Goal: Task Accomplishment & Management: Complete application form

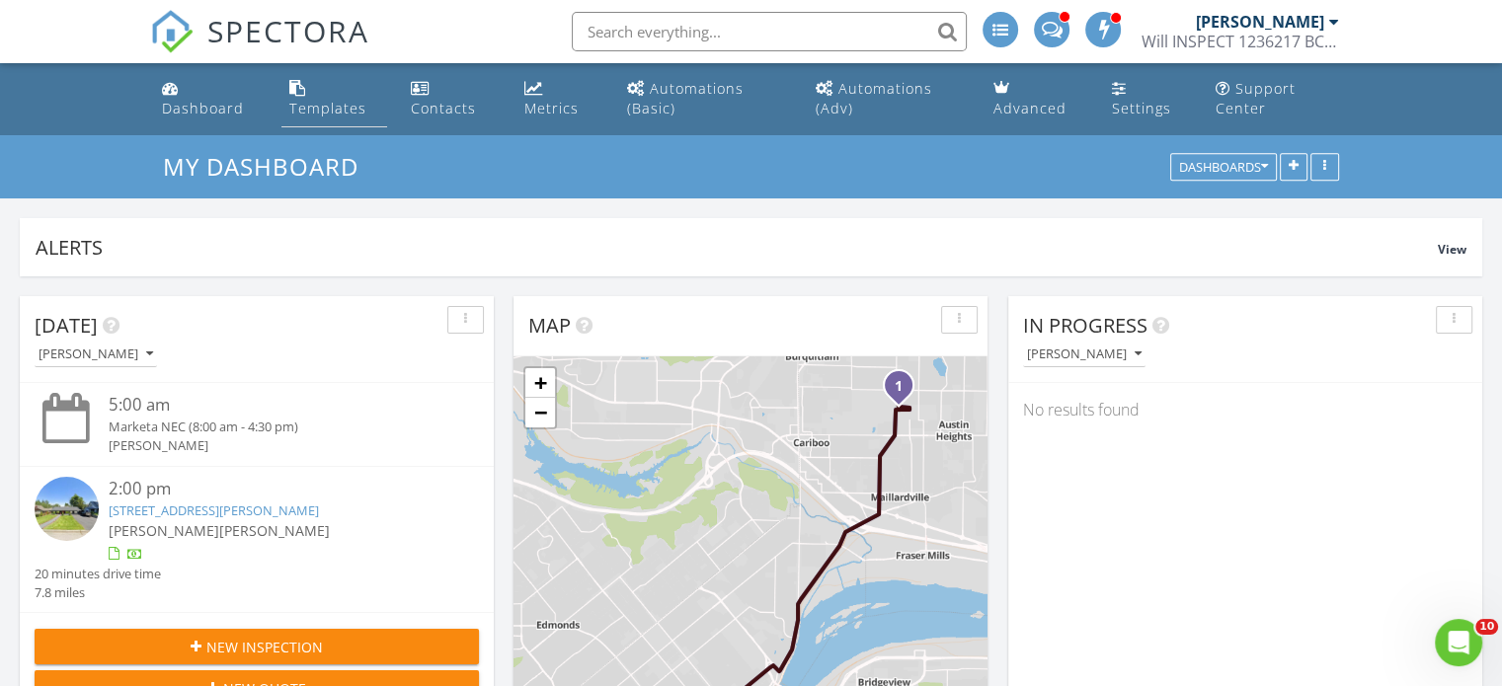
click at [328, 112] on div "Templates" at bounding box center [327, 108] width 77 height 19
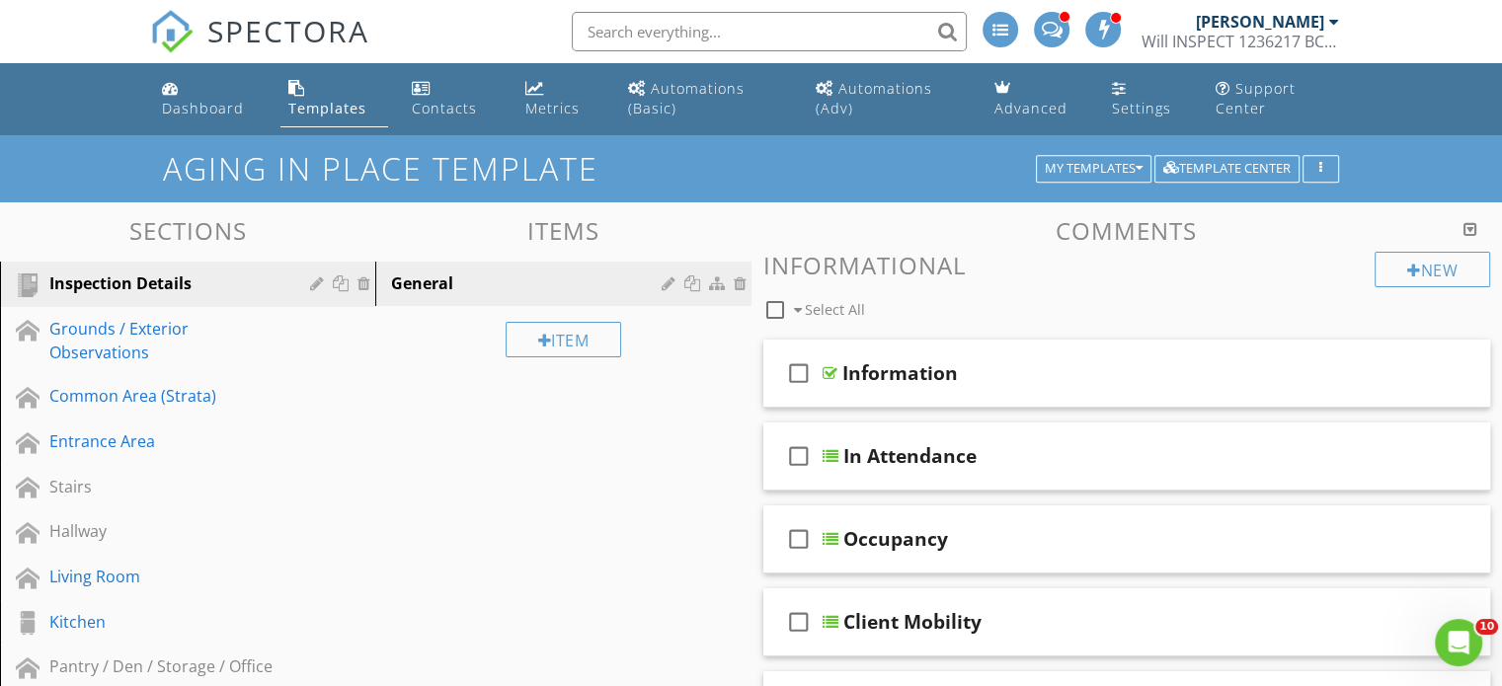
click at [1315, 25] on div "[PERSON_NAME]" at bounding box center [1260, 22] width 128 height 20
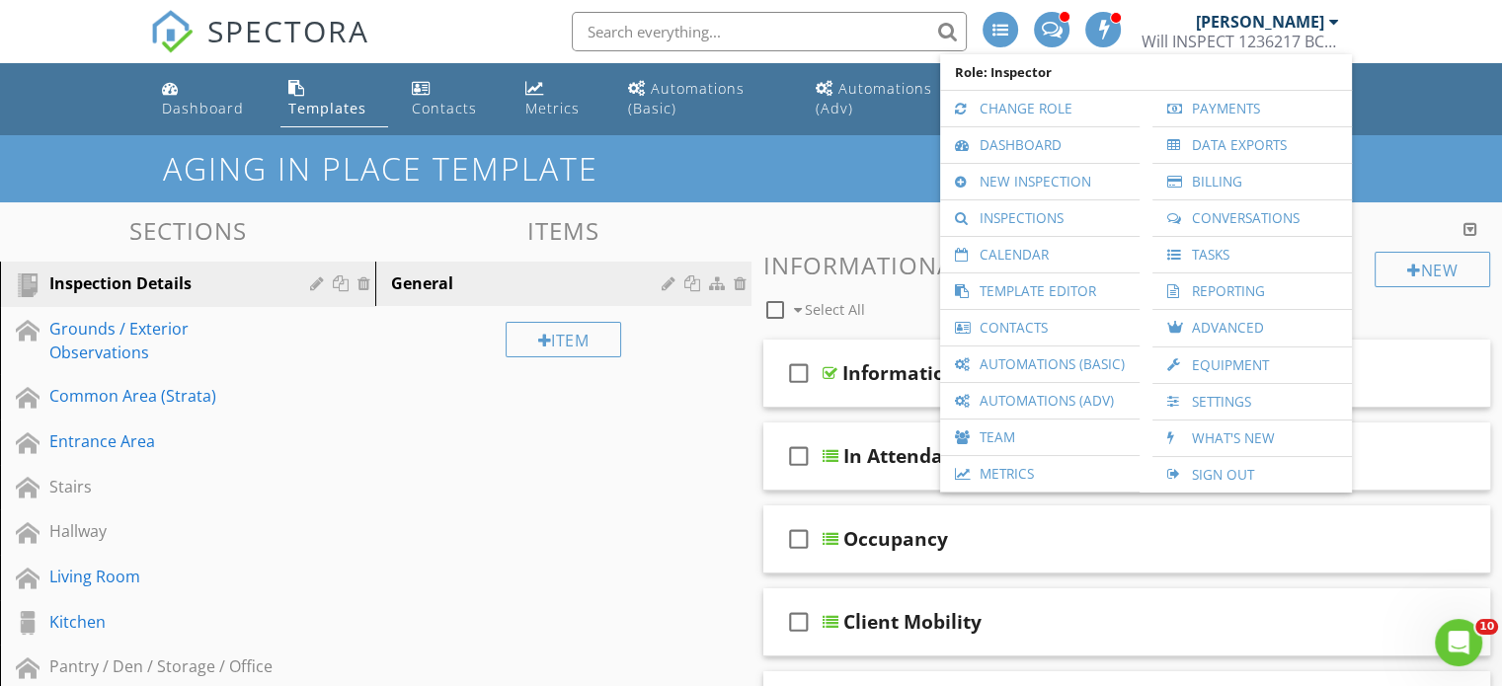
click at [490, 23] on div "SPECTORA William Soldat Will INSPECT 1236217 BC LTD Role: Inspector Change Role…" at bounding box center [751, 31] width 1202 height 63
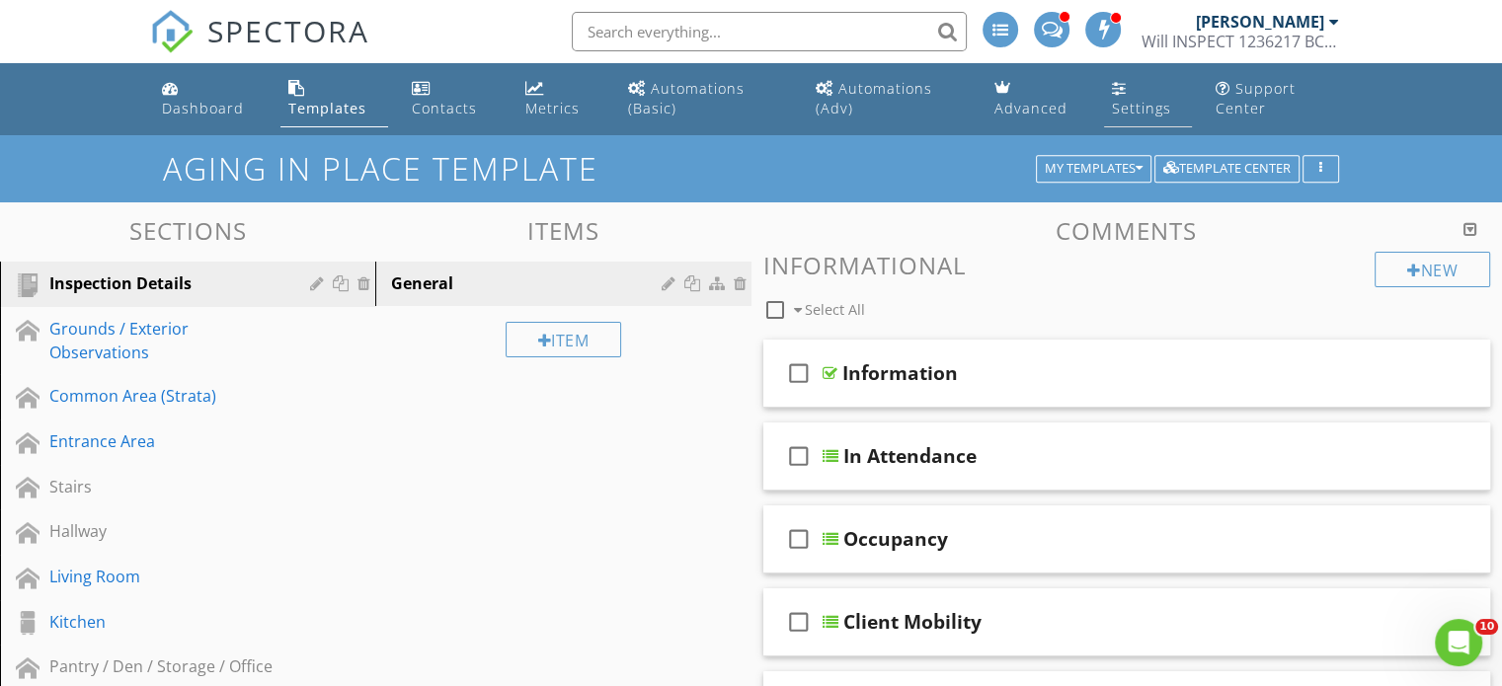
click at [1154, 106] on div "Settings" at bounding box center [1141, 108] width 59 height 19
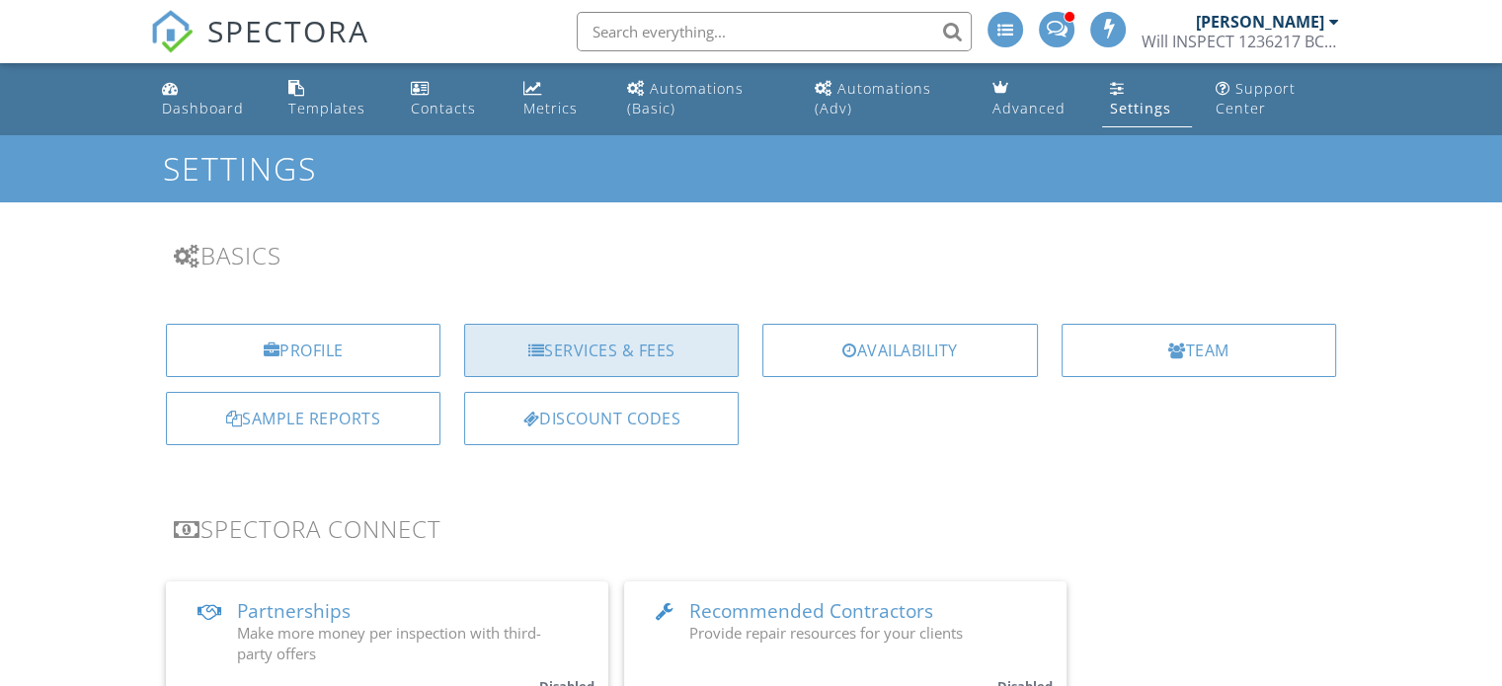
click at [601, 350] on div "Services & Fees" at bounding box center [601, 350] width 274 height 53
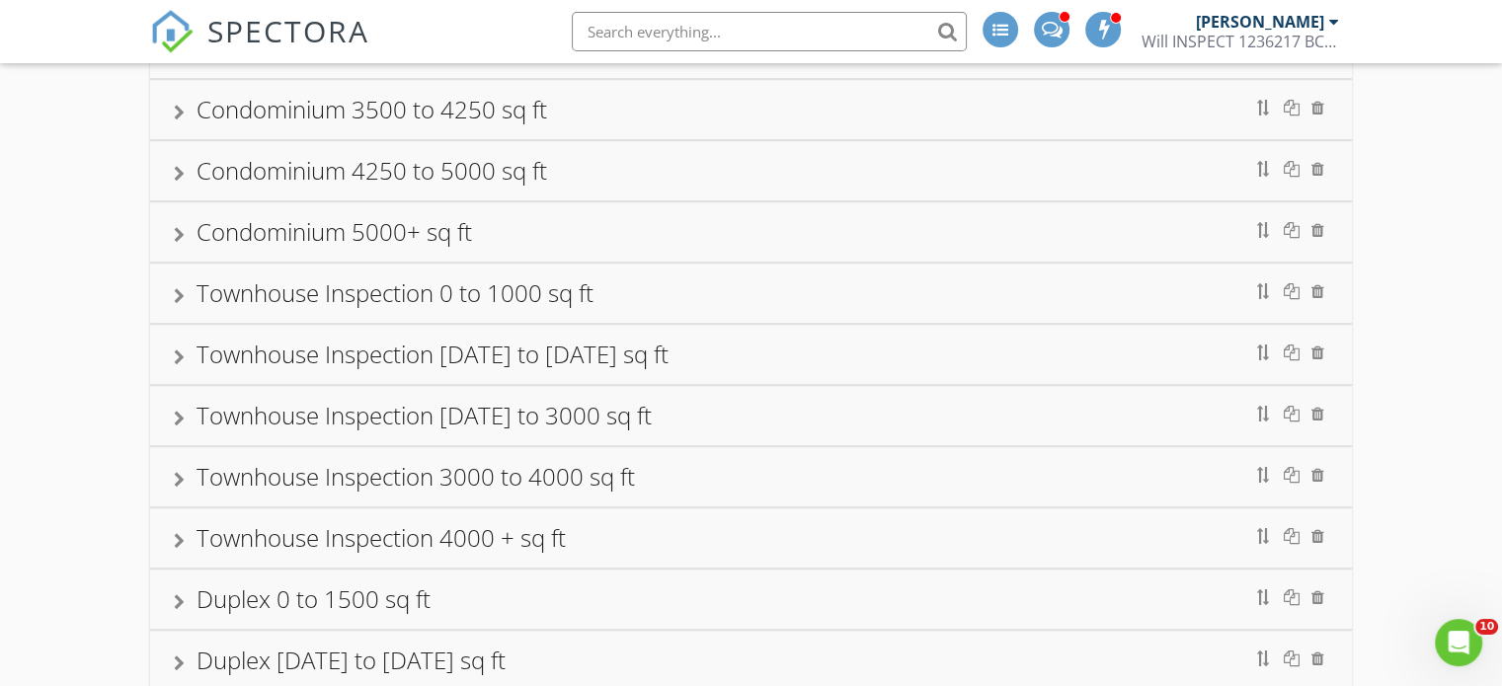
scroll to position [2153, 0]
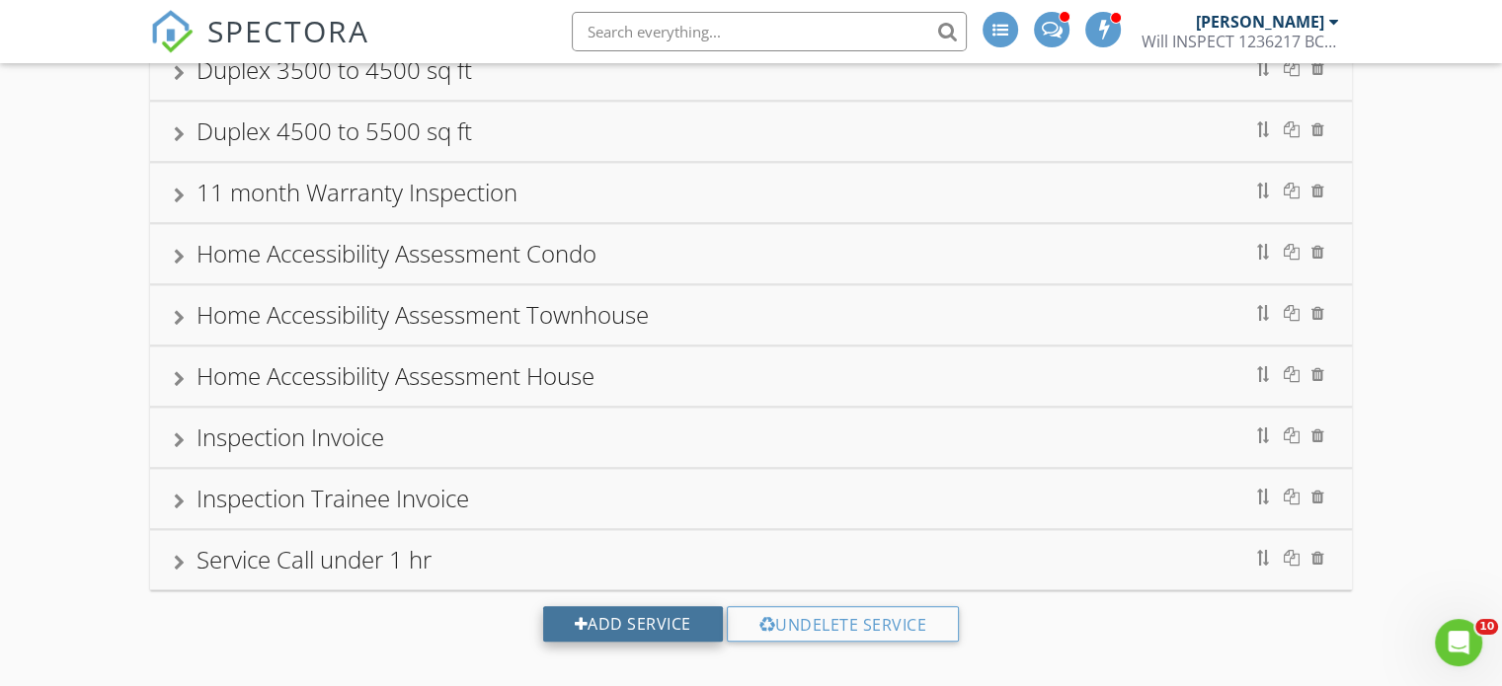
click at [626, 608] on div "Add Service" at bounding box center [633, 624] width 180 height 36
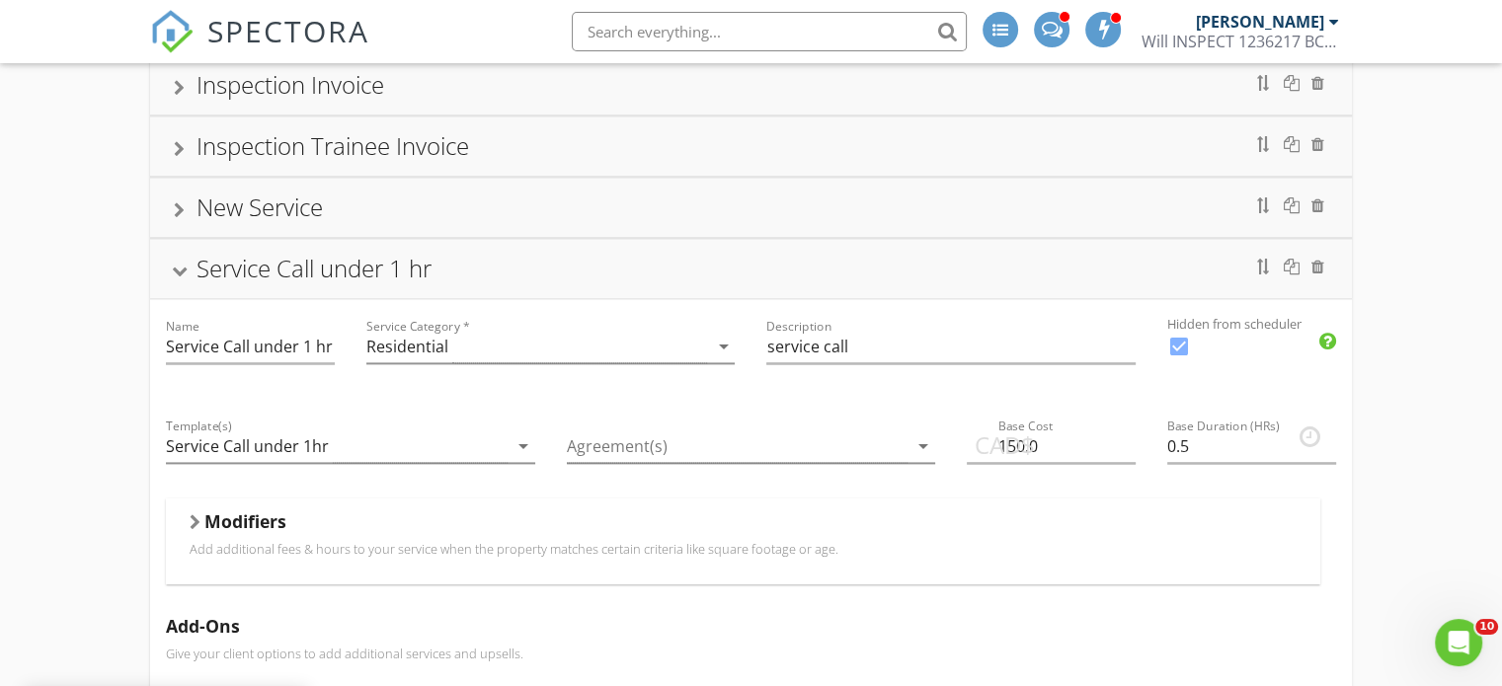
scroll to position [2416, 0]
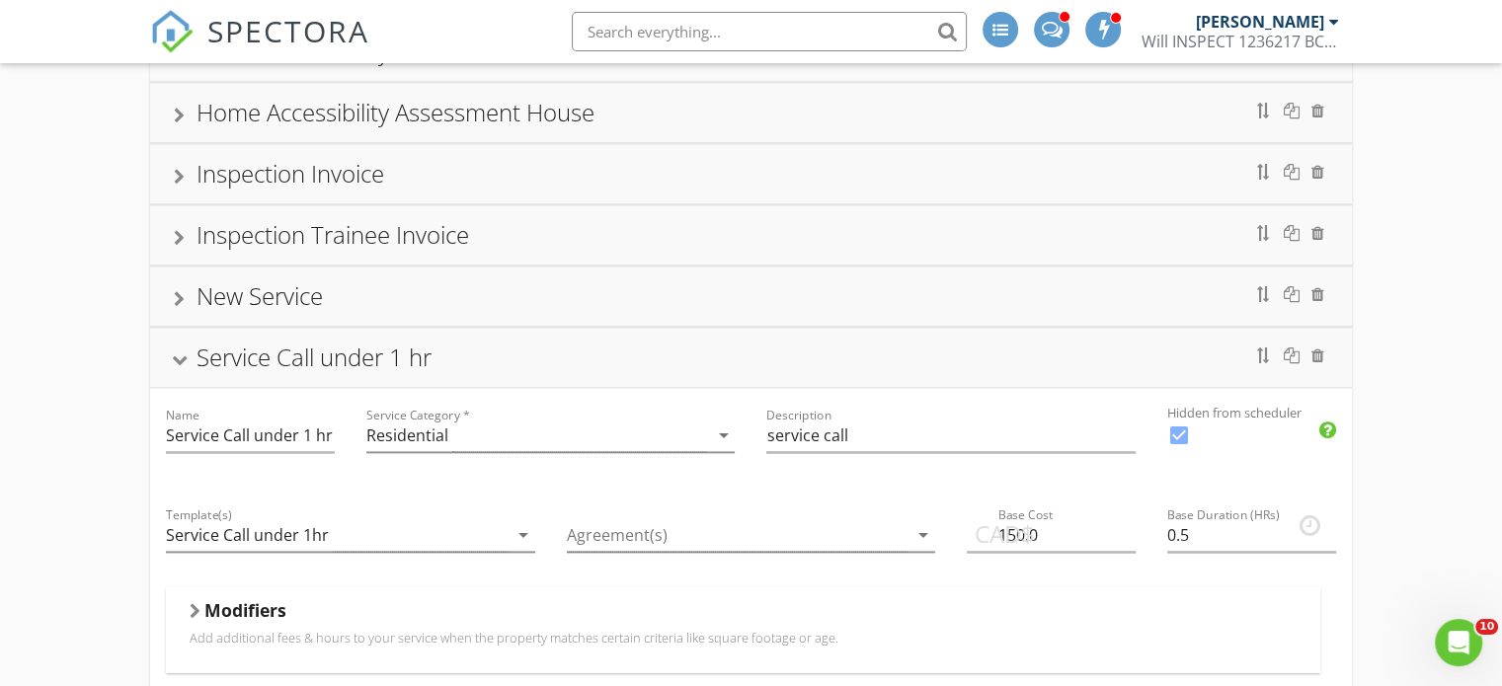
click at [176, 354] on div at bounding box center [180, 359] width 16 height 11
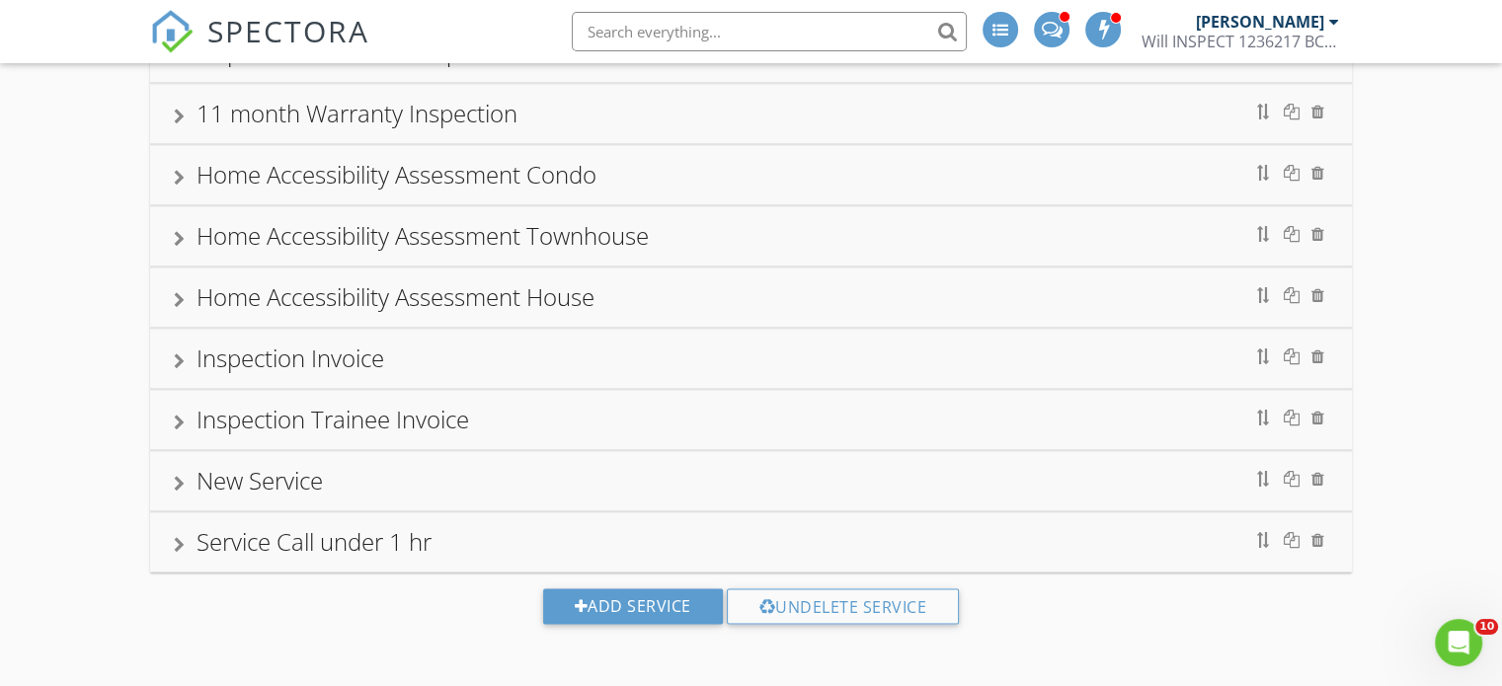
scroll to position [2214, 0]
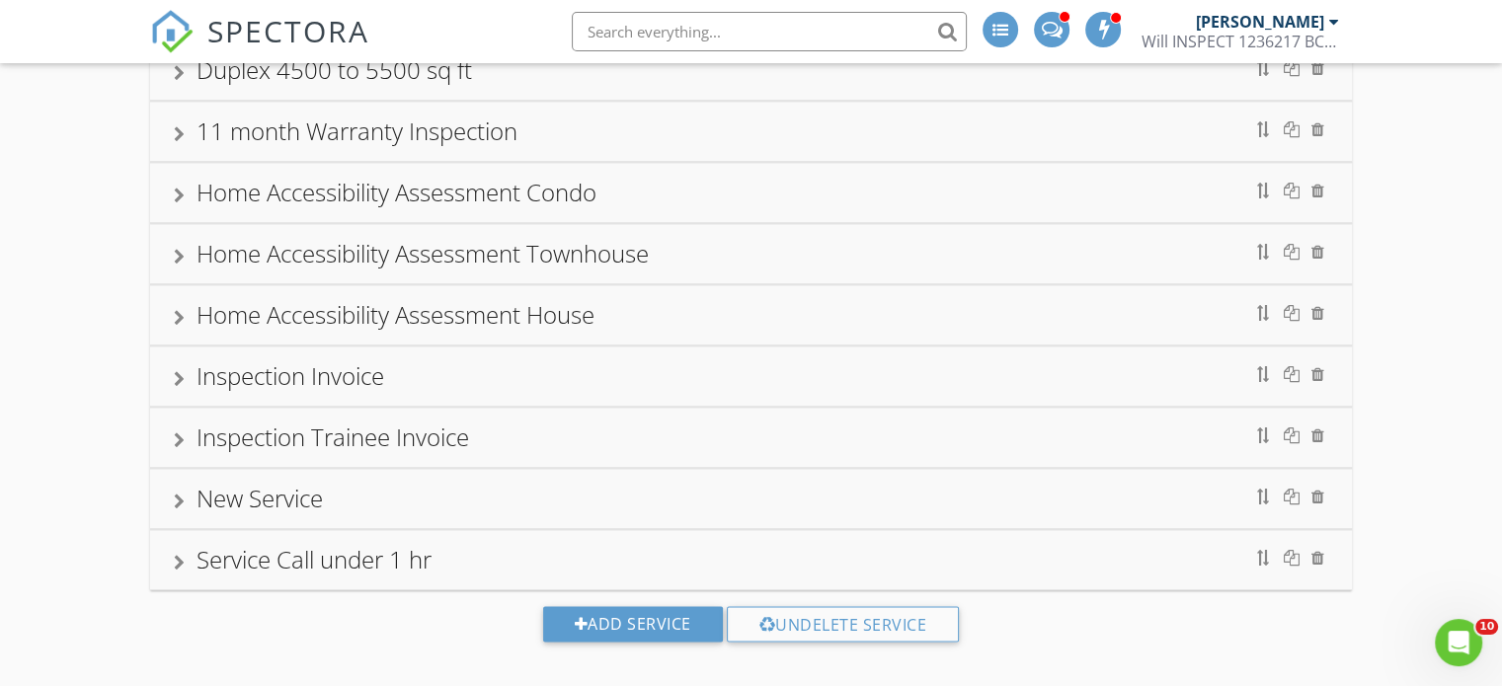
click at [292, 482] on div "New Service" at bounding box center [259, 498] width 126 height 33
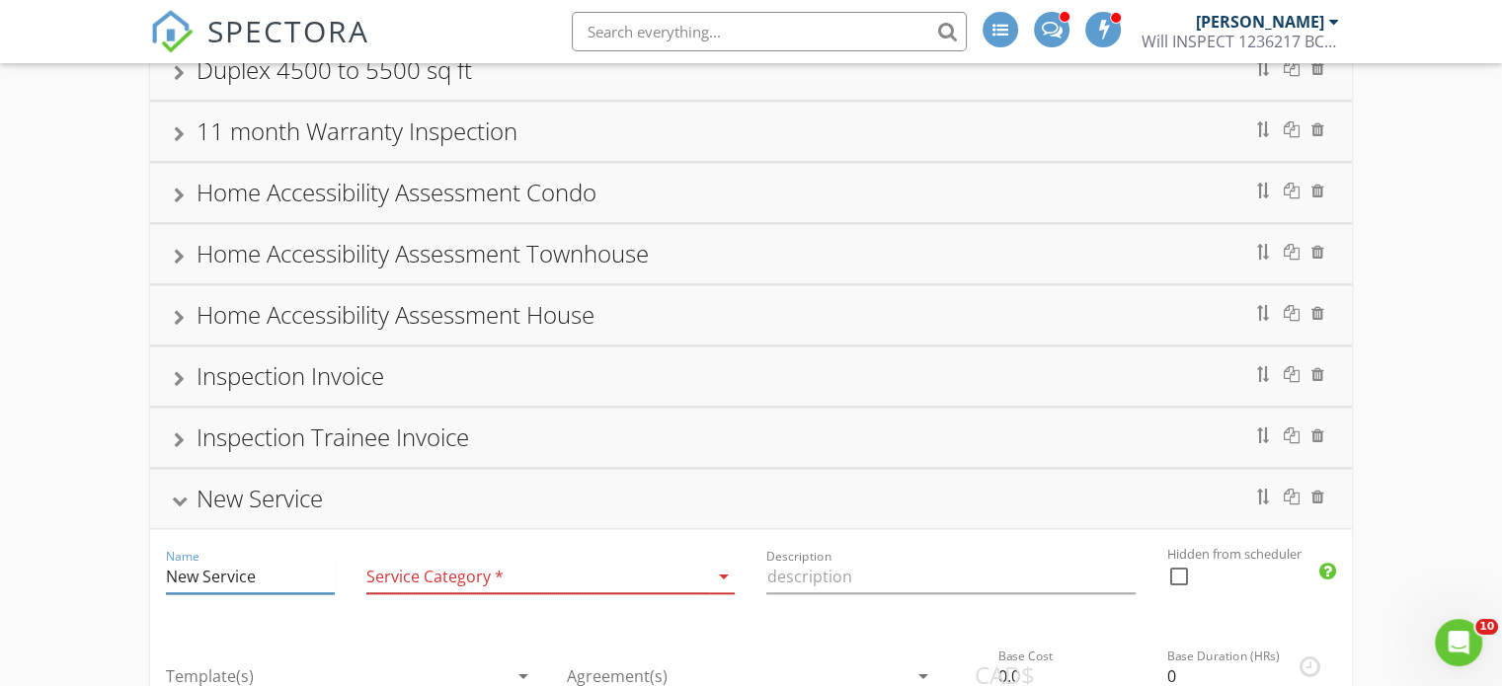
drag, startPoint x: 281, startPoint y: 556, endPoint x: 152, endPoint y: 556, distance: 129.3
click at [152, 556] on div "Name New Service" at bounding box center [250, 579] width 200 height 100
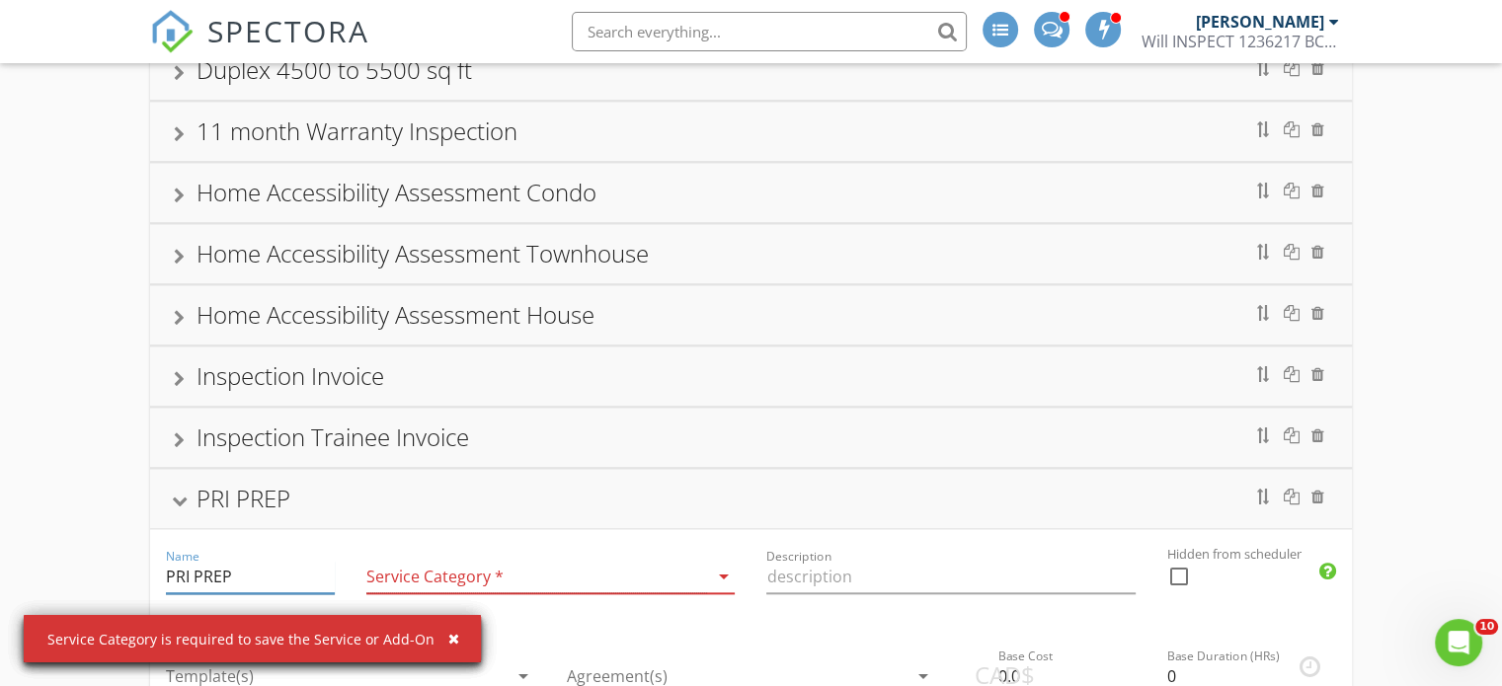
type input "PRI PREP"
click at [711, 565] on icon "arrow_drop_down" at bounding box center [723, 577] width 24 height 24
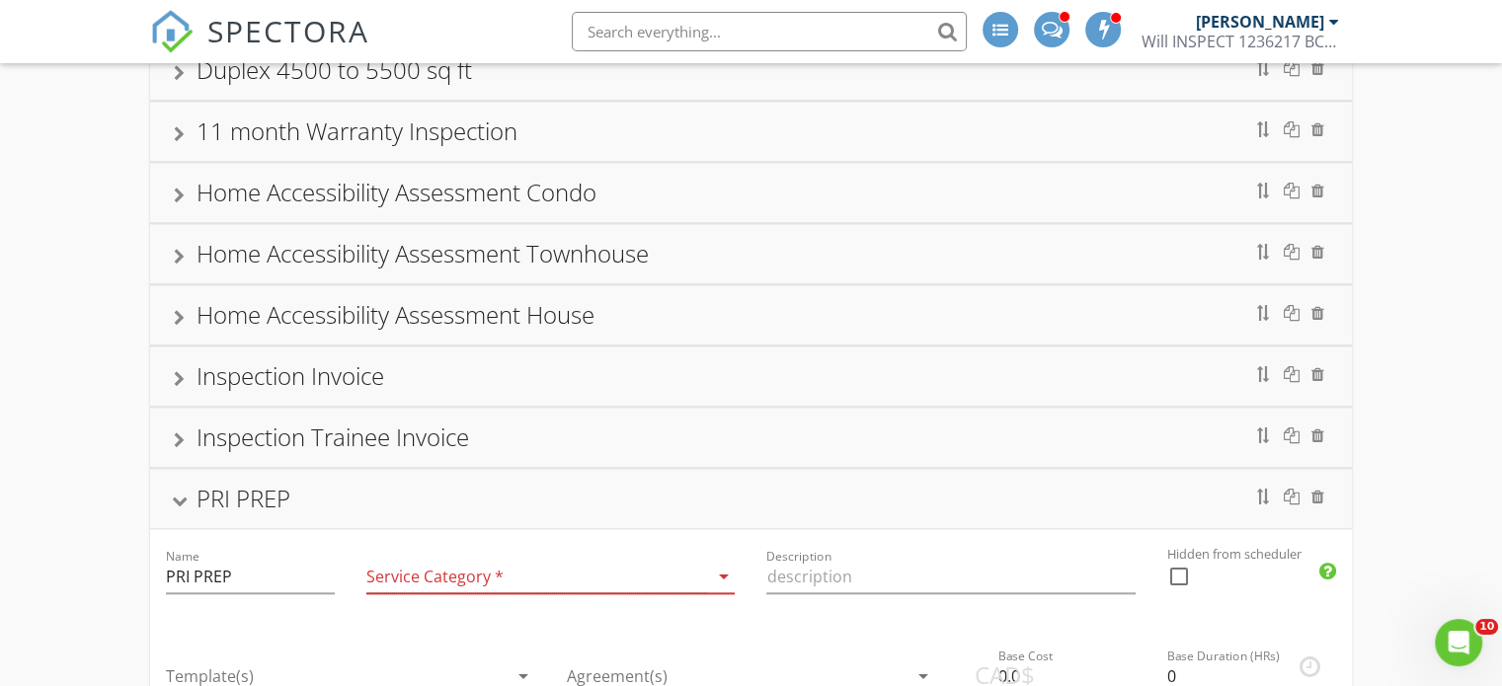
scroll to position [2476, 0]
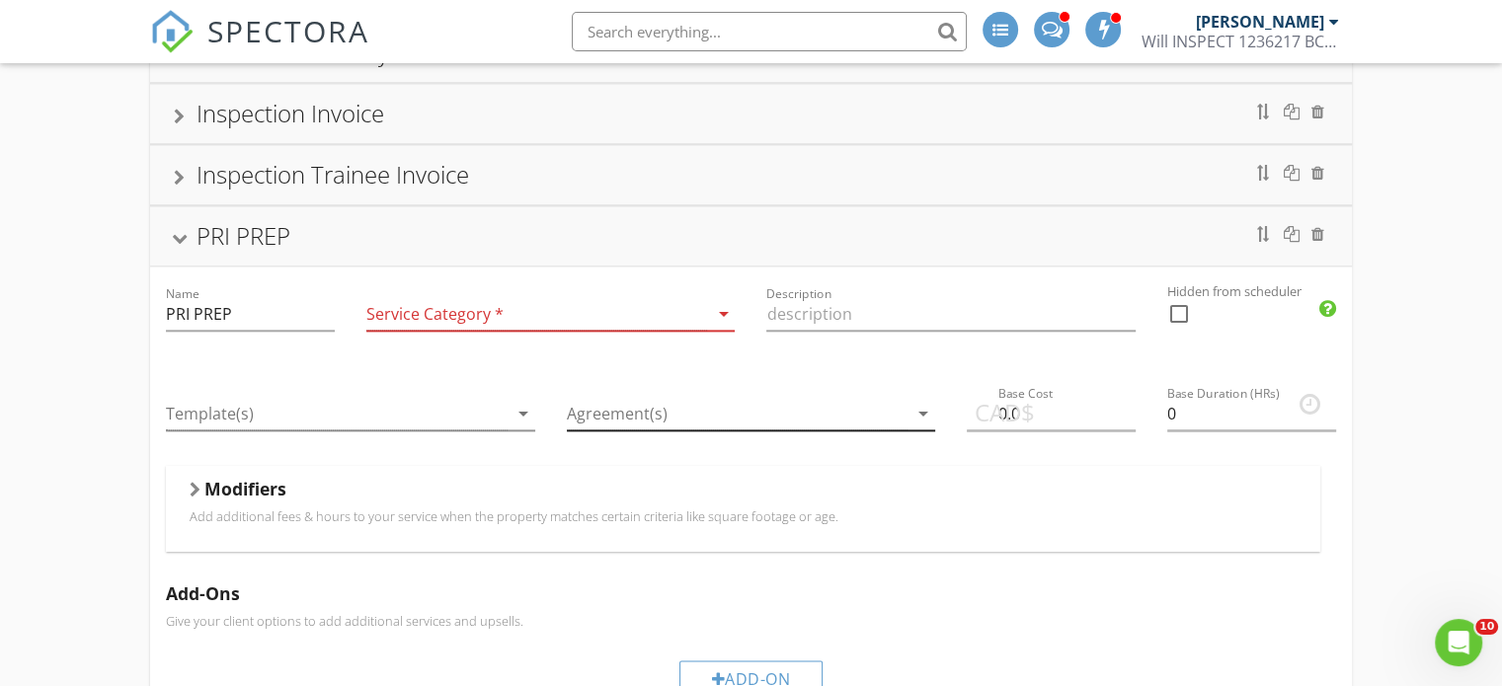
click at [912, 402] on icon "arrow_drop_down" at bounding box center [923, 414] width 24 height 24
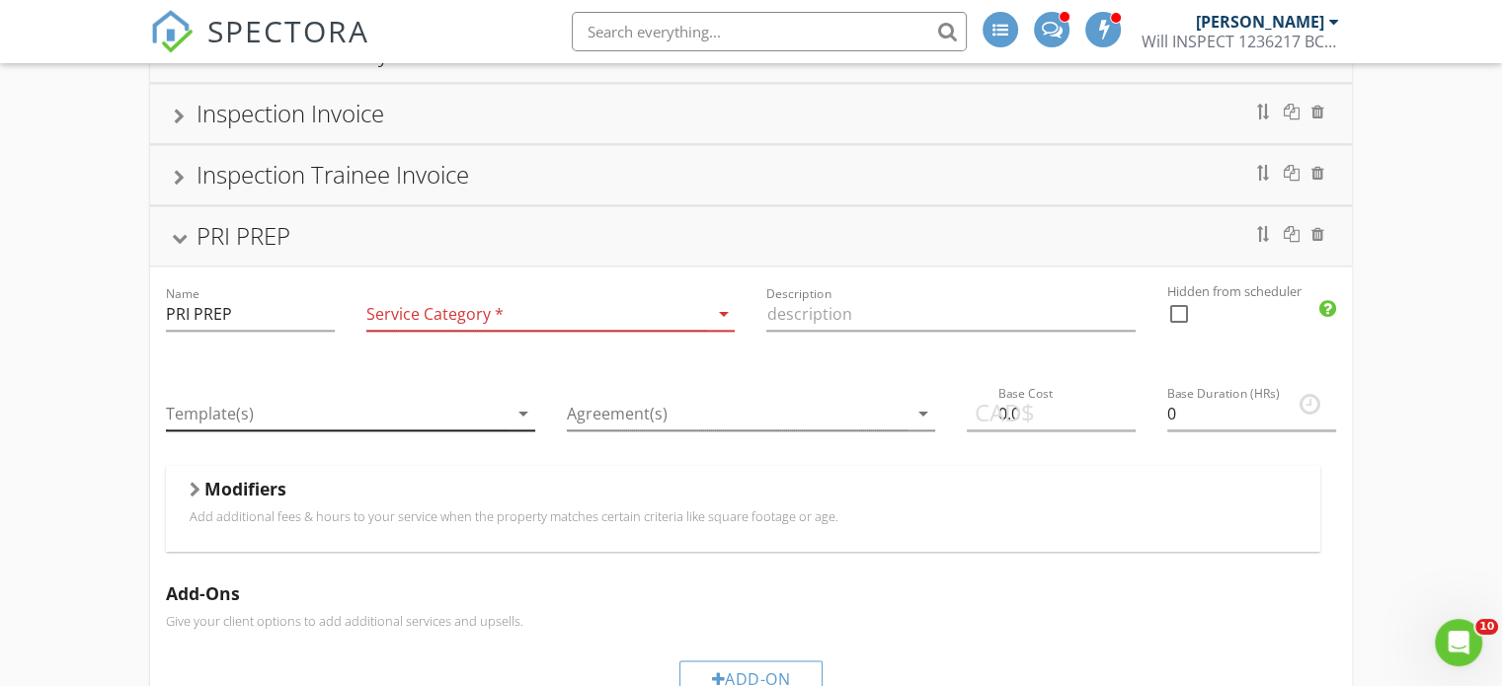
click at [436, 398] on div at bounding box center [337, 414] width 342 height 33
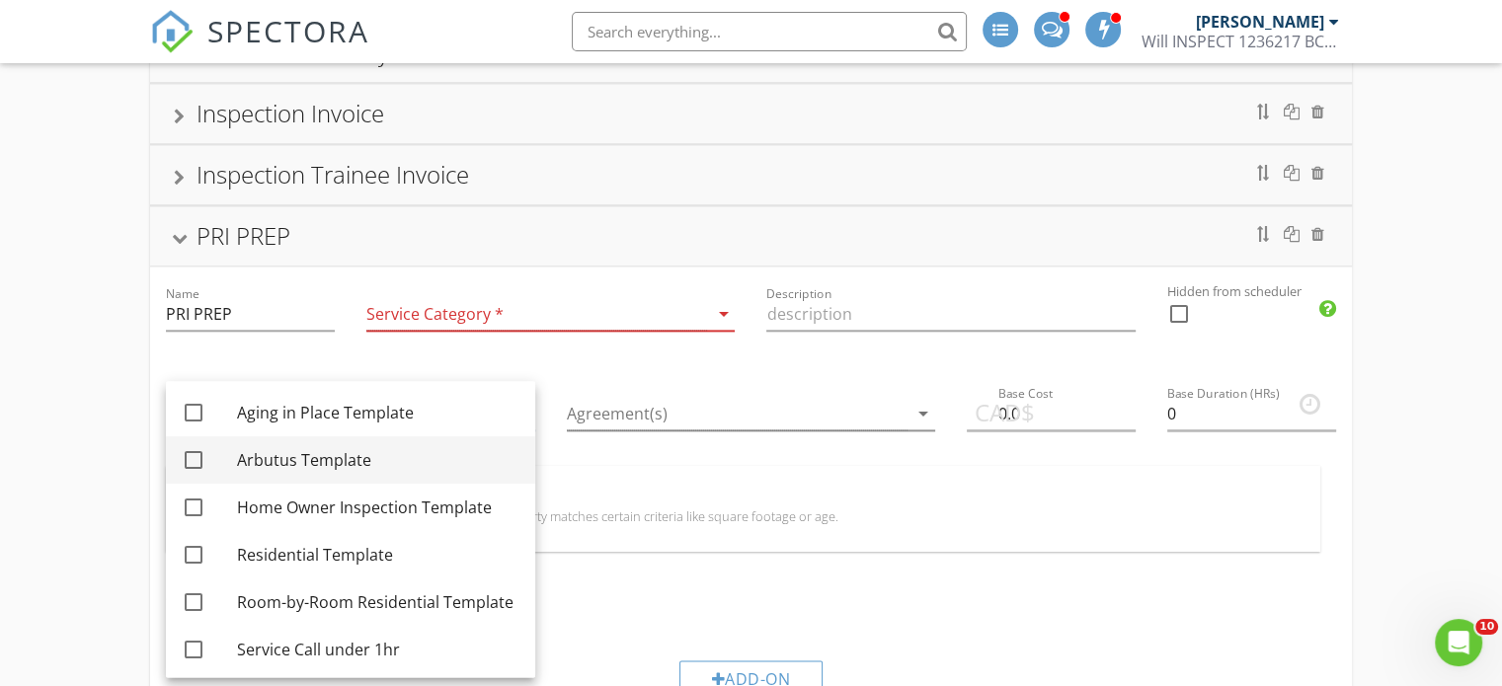
click at [313, 462] on div "Arbutus Template" at bounding box center [378, 460] width 282 height 24
checkbox input "true"
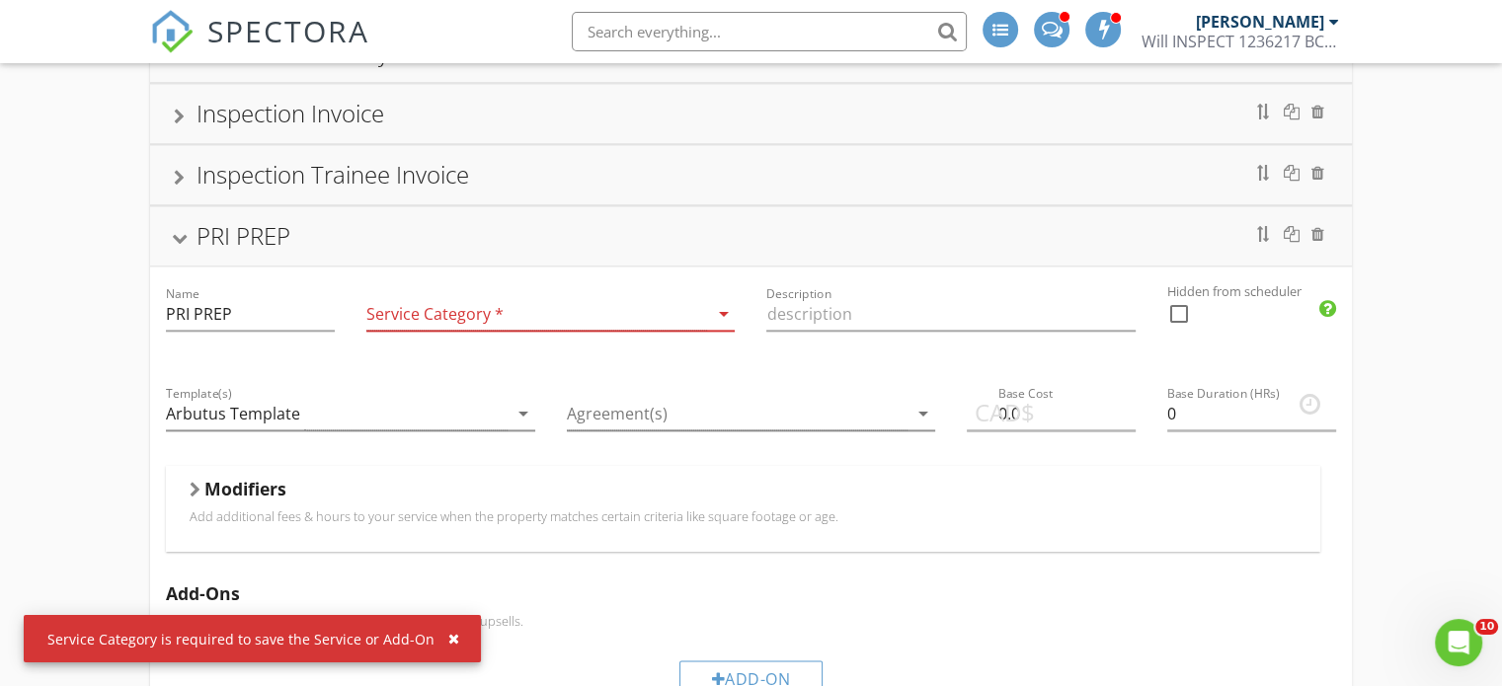
click at [1177, 297] on div at bounding box center [1179, 314] width 34 height 34
checkbox input "true"
click at [466, 298] on div at bounding box center [537, 314] width 342 height 33
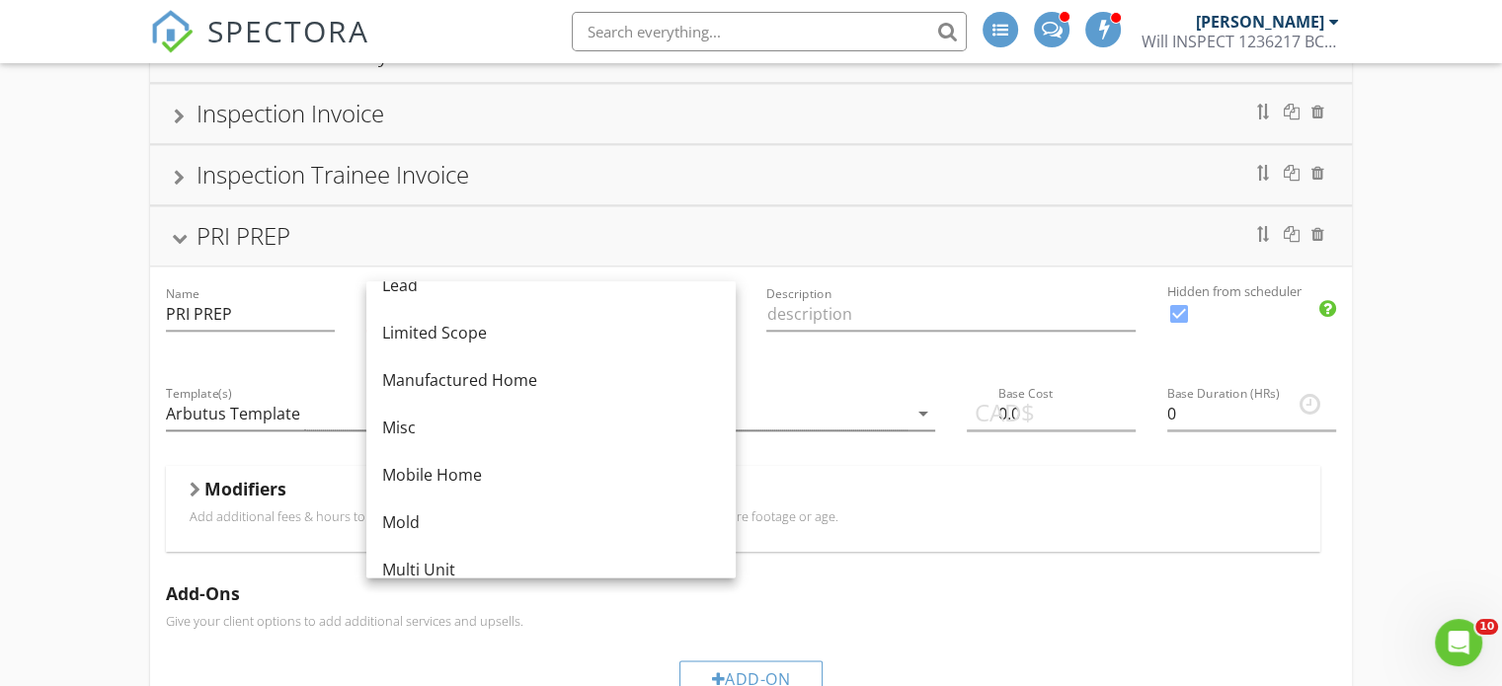
scroll to position [293, 0]
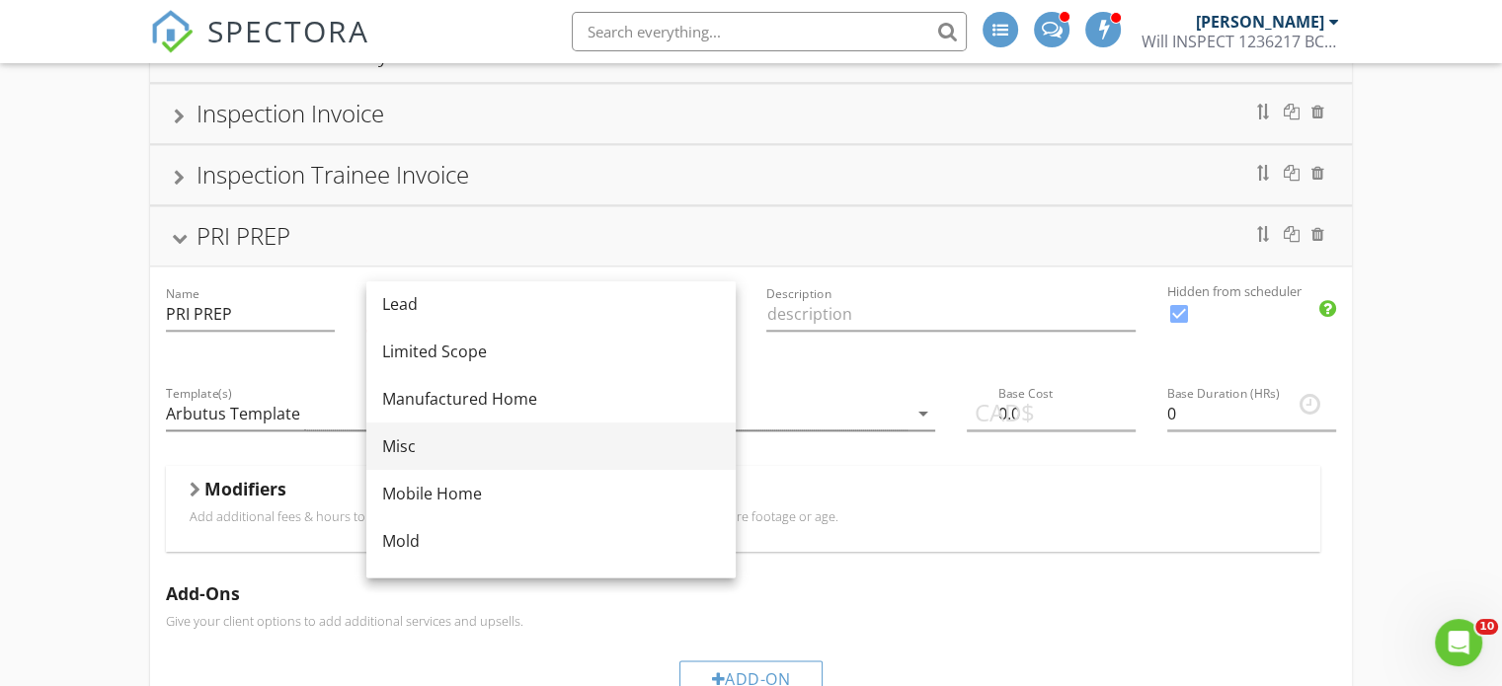
click at [450, 444] on div "Misc" at bounding box center [551, 446] width 338 height 24
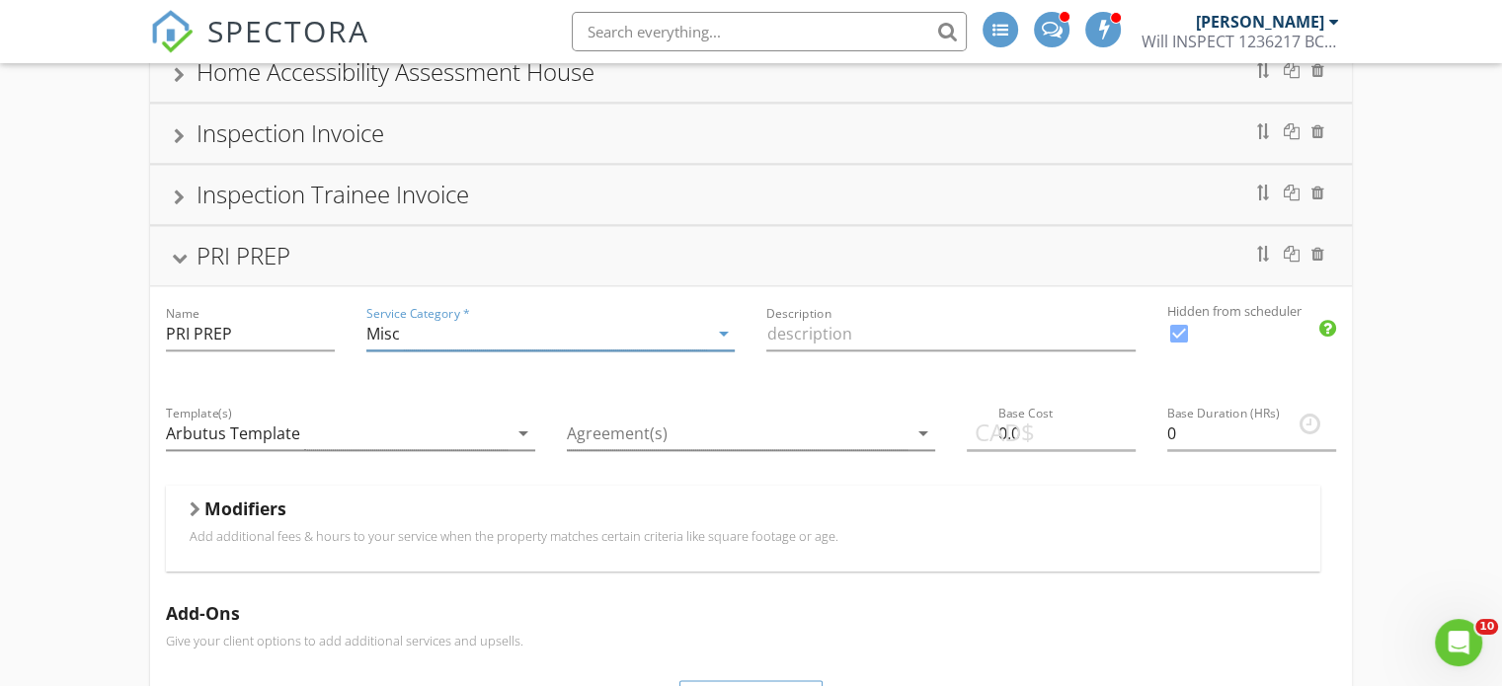
scroll to position [2417, 0]
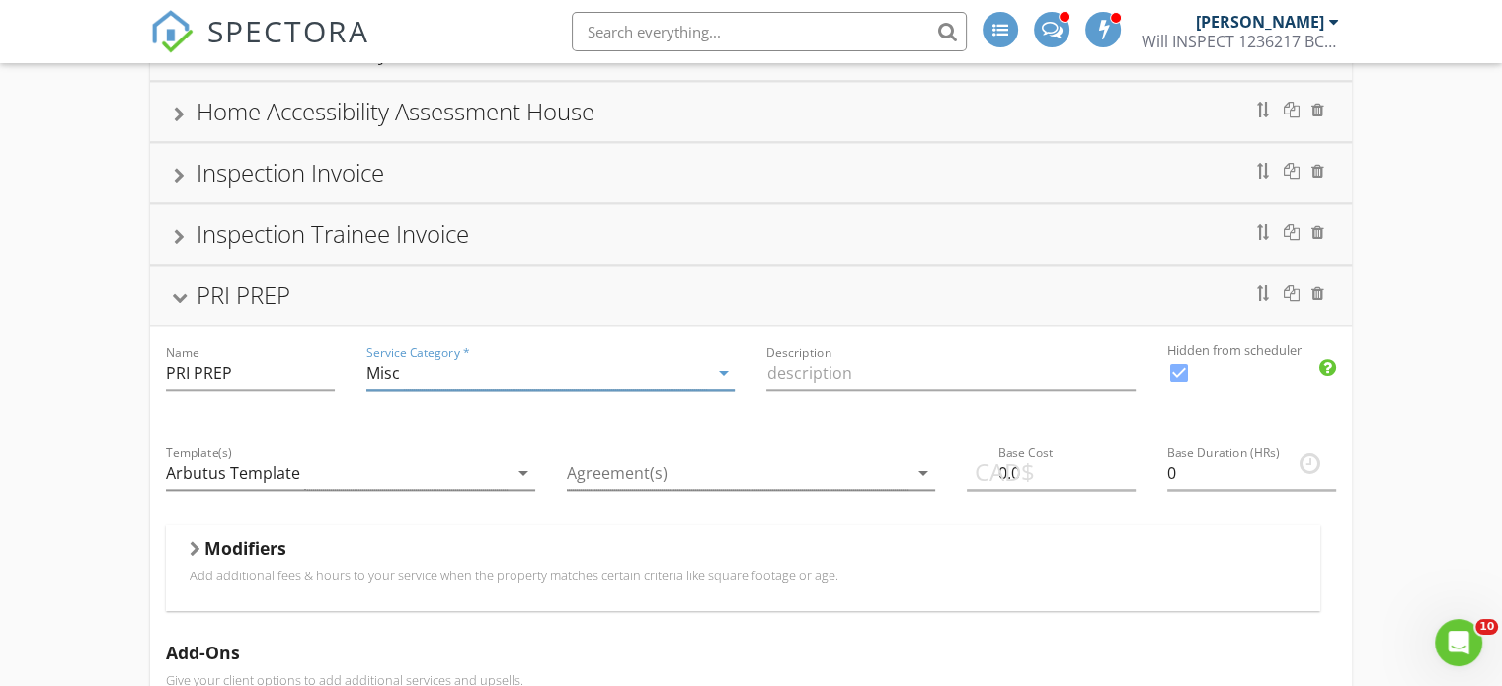
click at [245, 278] on div "PRI PREP" at bounding box center [243, 294] width 94 height 33
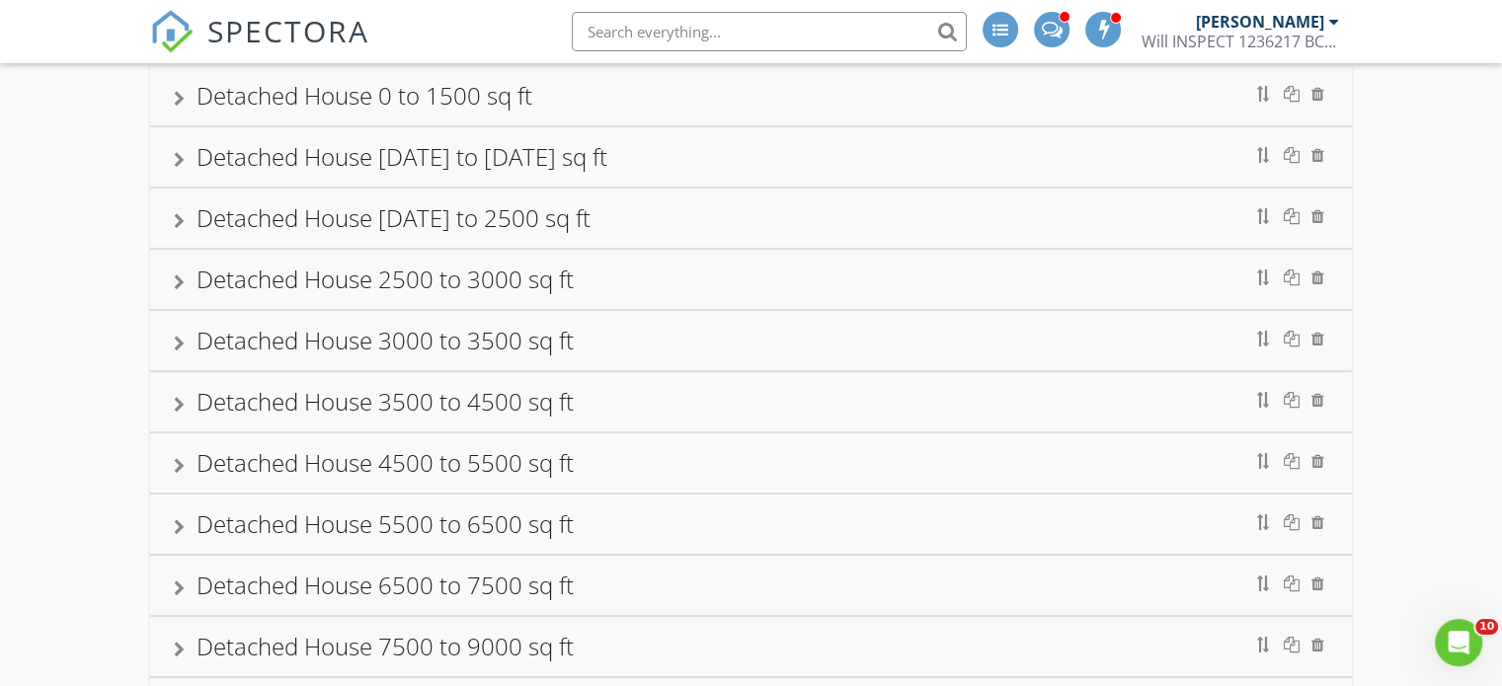
scroll to position [0, 0]
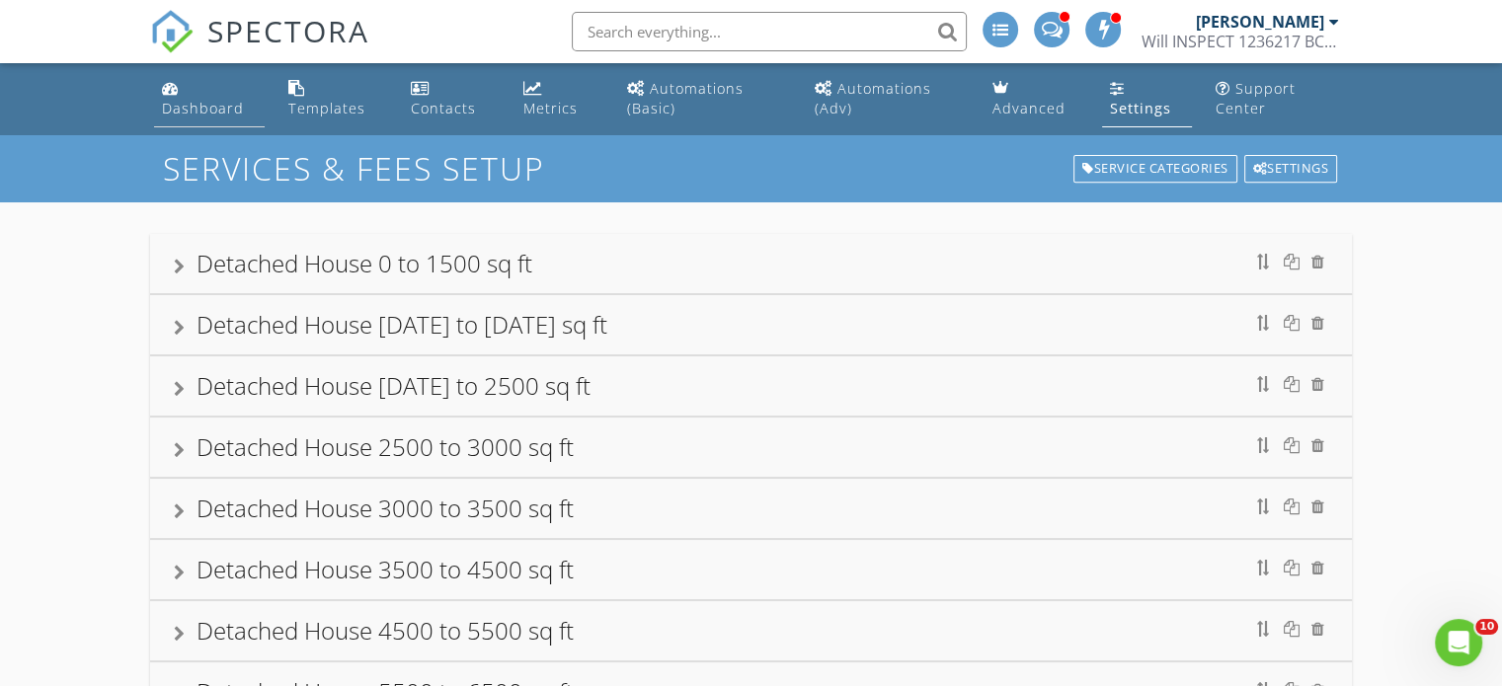
click at [201, 104] on div "Dashboard" at bounding box center [203, 108] width 82 height 19
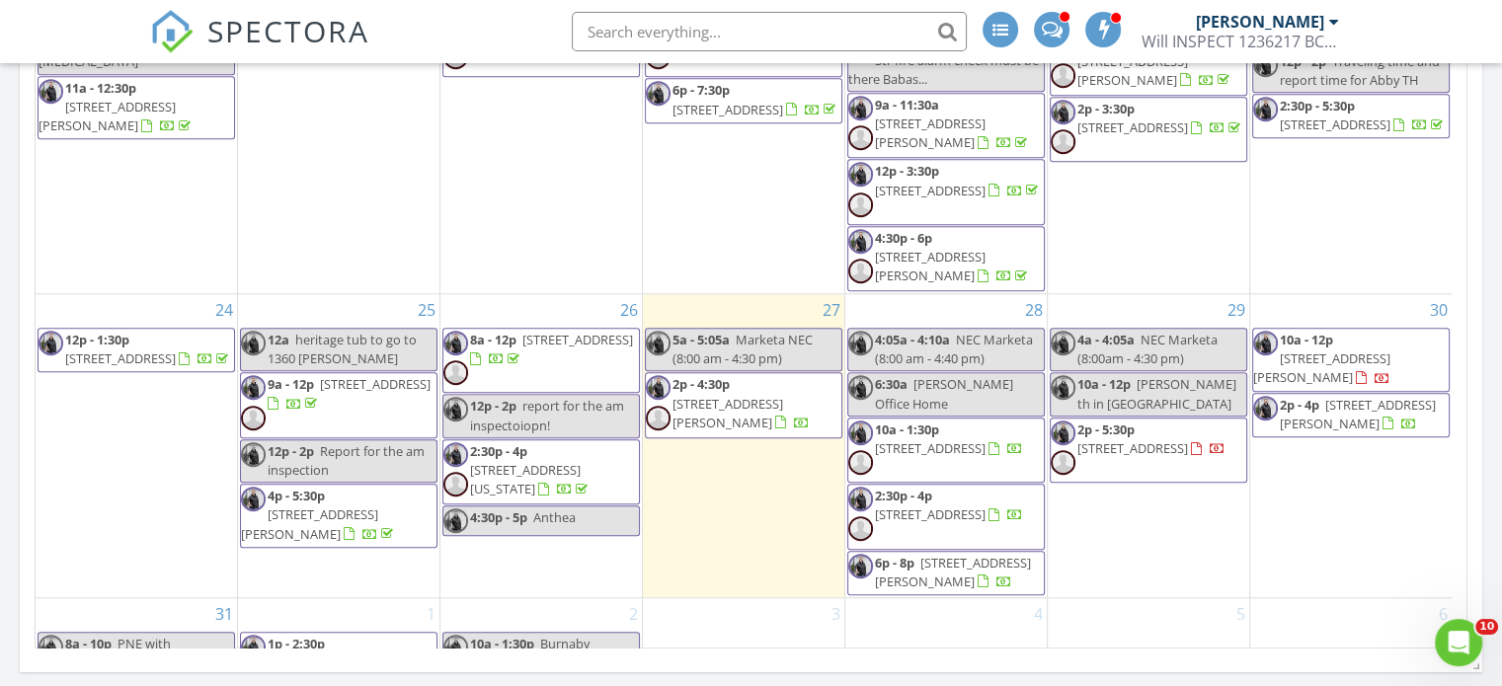
scroll to position [1686, 0]
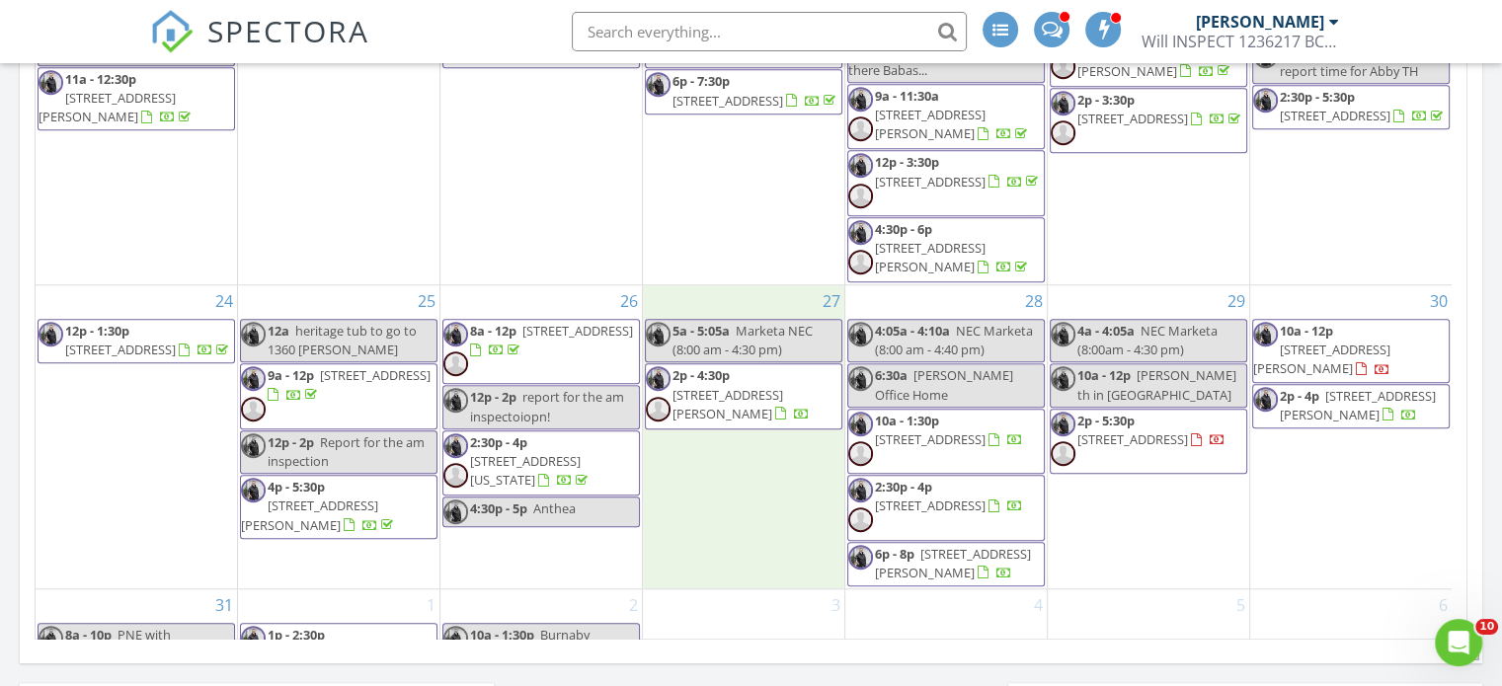
click at [731, 460] on div "27 5a - 5:05a Marketa NEC (8:00 am - 4:30 pm) 2p - 4:30p 965 Floyd Ave, Coquitl…" at bounding box center [743, 436] width 201 height 303
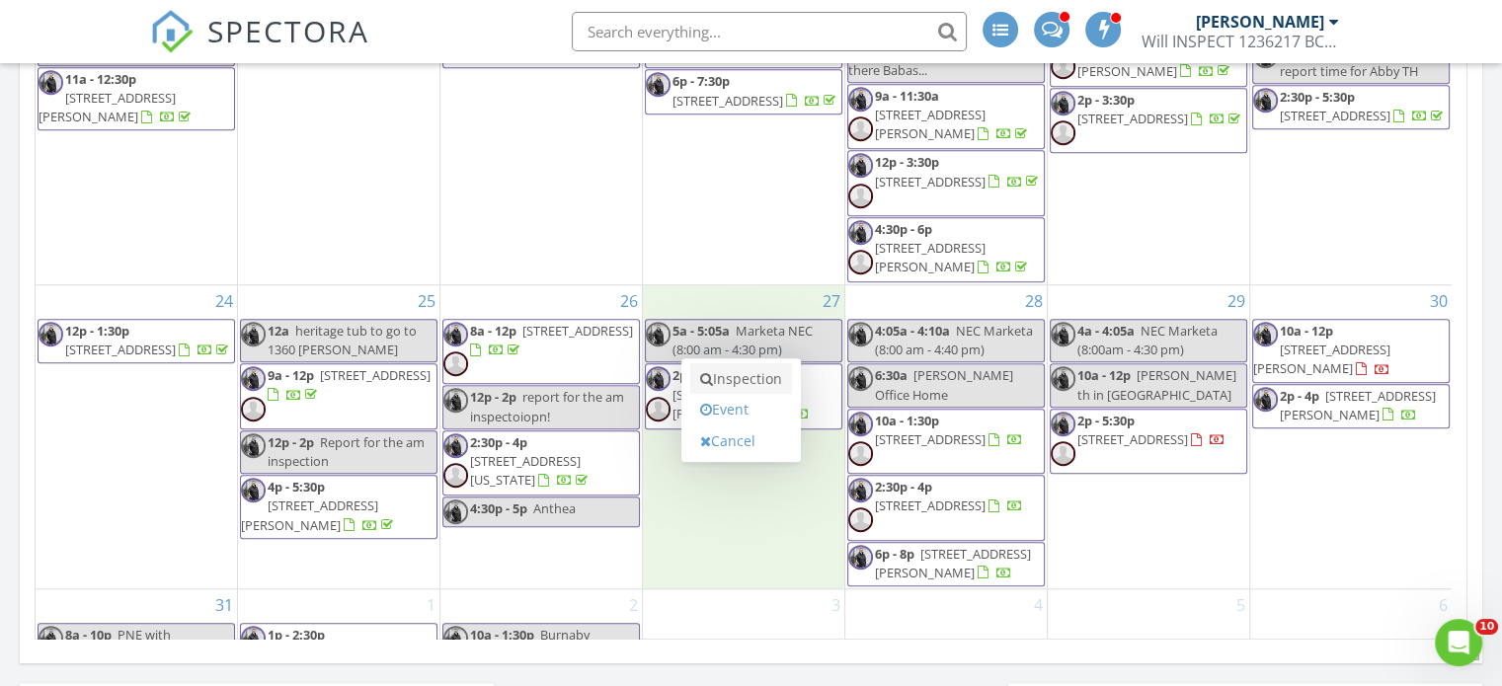
click at [744, 378] on link "Inspection" at bounding box center [741, 379] width 102 height 32
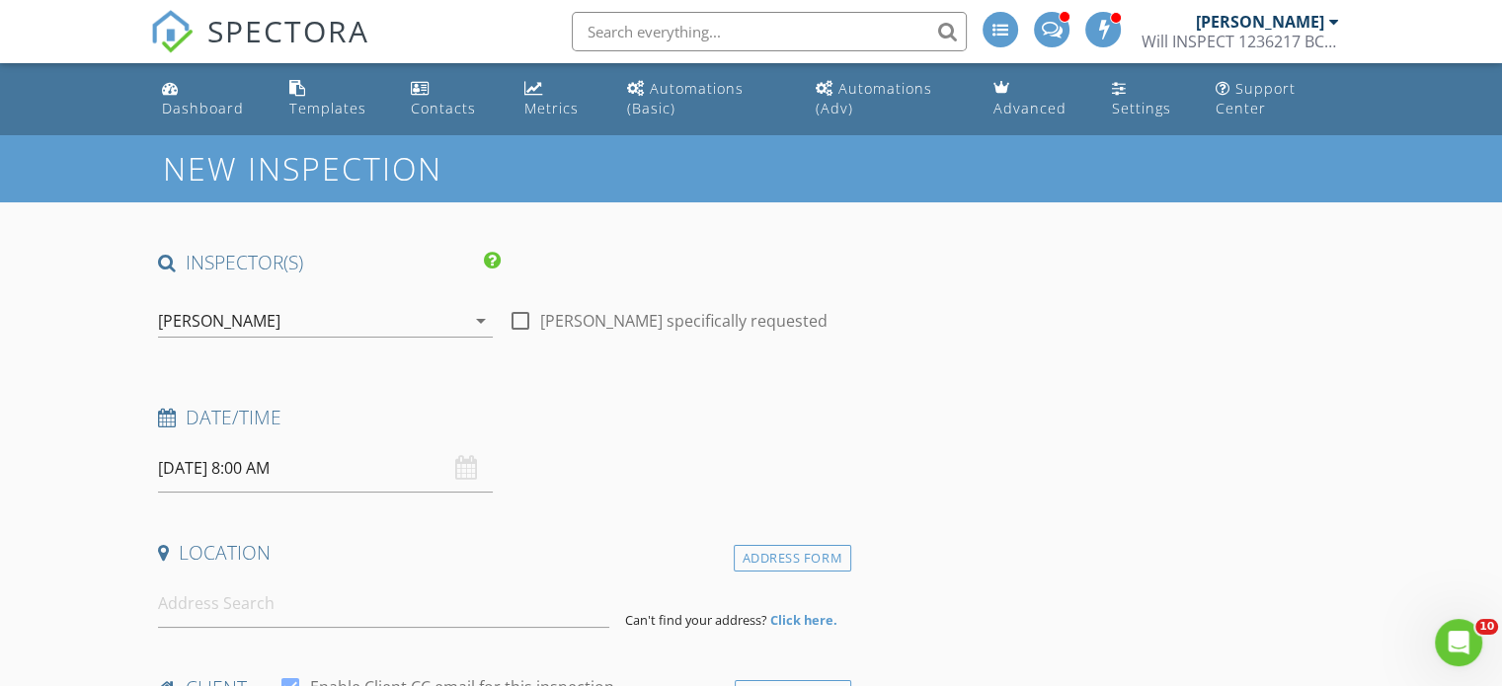
click at [253, 464] on input "[DATE] 8:00 AM" at bounding box center [325, 468] width 335 height 48
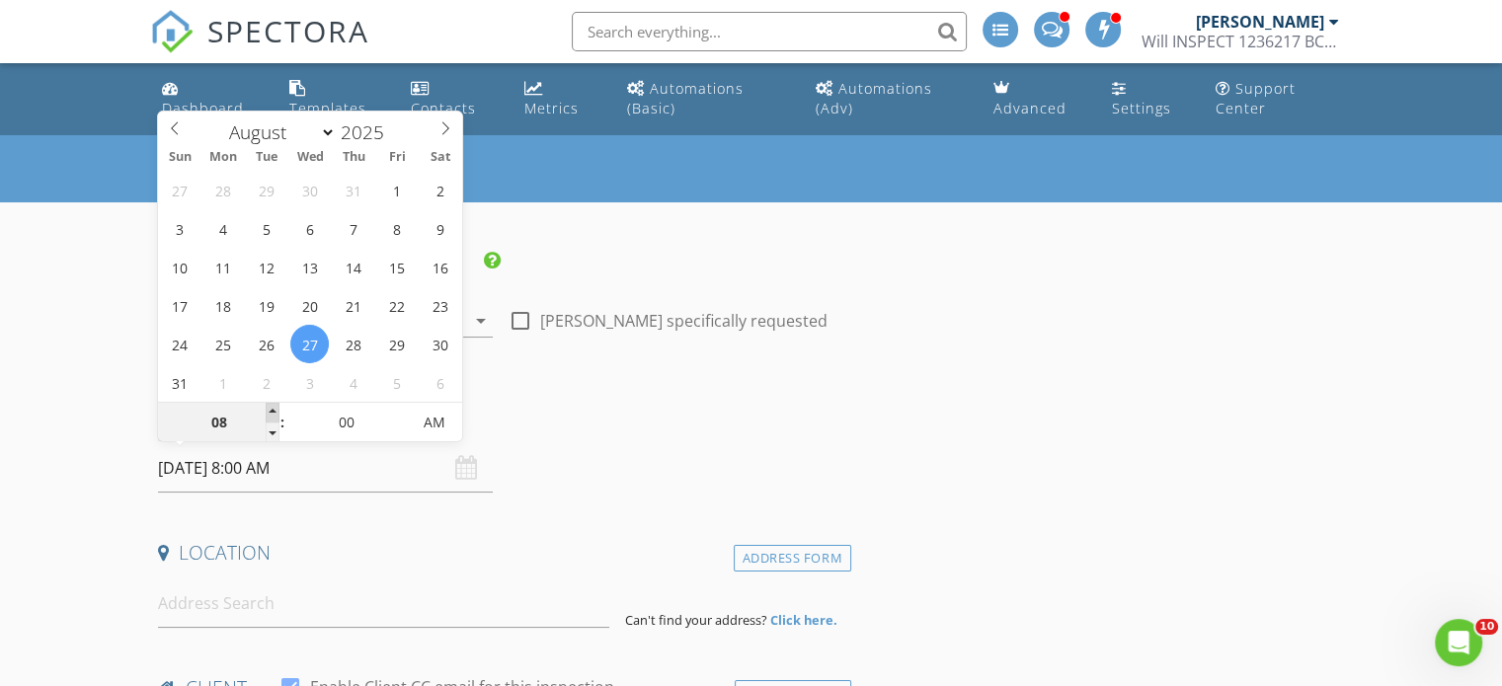
type input "09"
type input "[DATE] 9:00 AM"
click at [271, 410] on span at bounding box center [273, 413] width 14 height 20
type input "10"
type input "08/27/2025 10:00 AM"
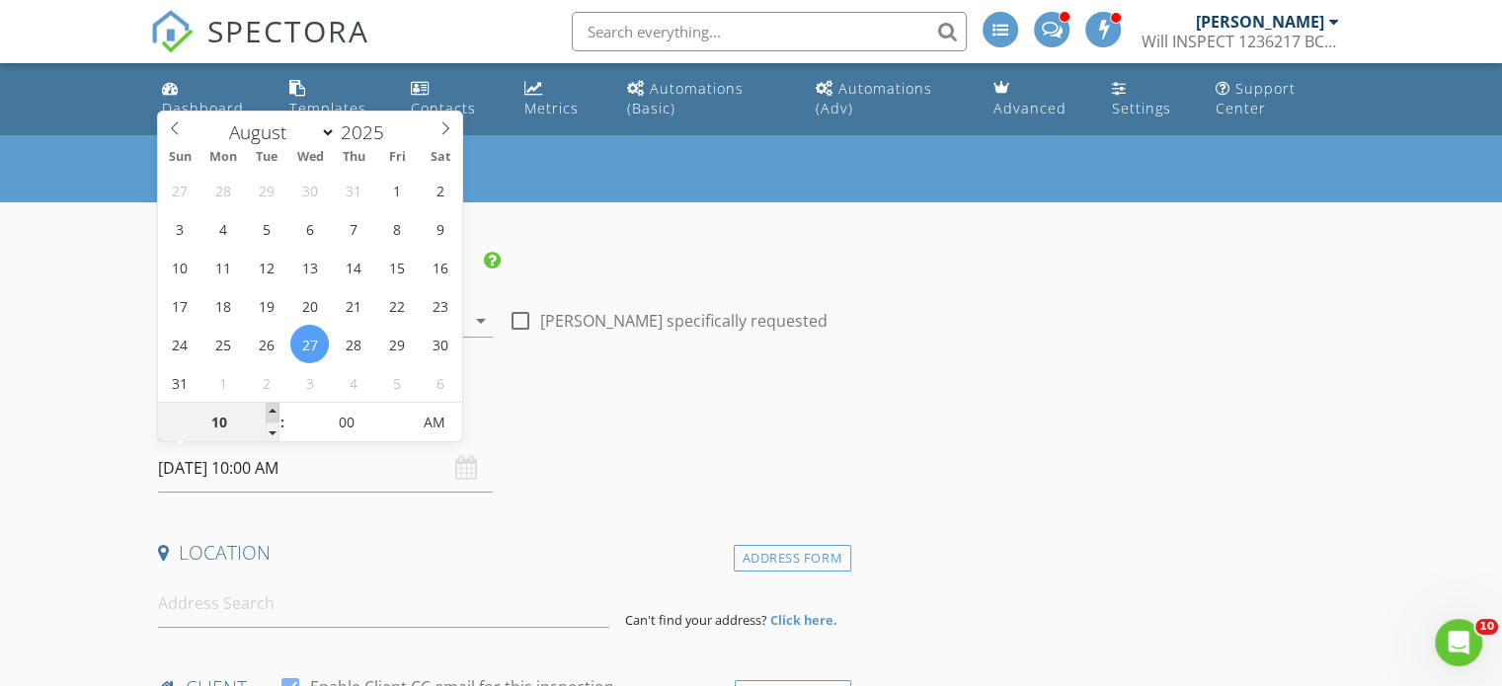
click at [271, 410] on span at bounding box center [273, 413] width 14 height 20
type input "11"
type input "08/27/2025 11:00 AM"
click at [271, 410] on span at bounding box center [273, 413] width 14 height 20
type input "12"
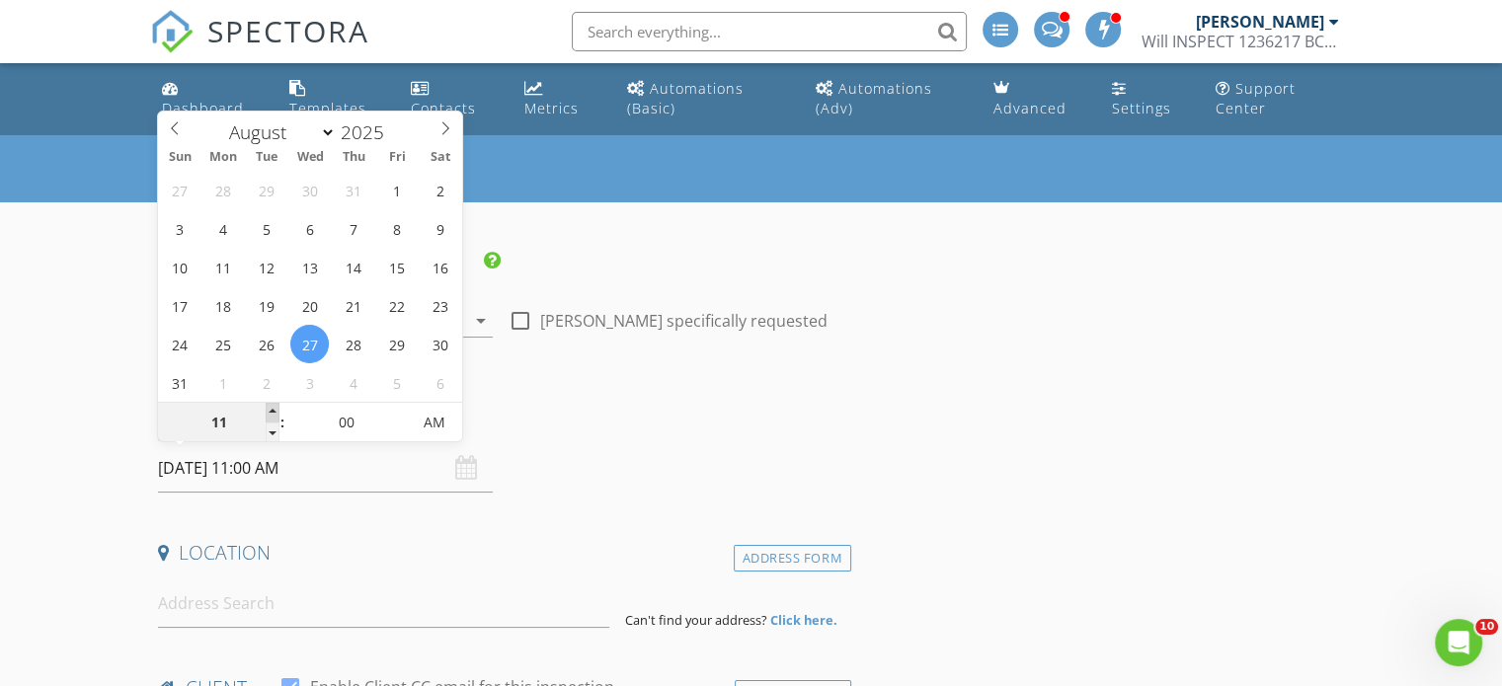
type input "08/27/2025 12:00 PM"
click at [271, 410] on span at bounding box center [273, 413] width 14 height 20
type input "01"
type input "08/27/2025 1:00 PM"
click at [271, 410] on span at bounding box center [273, 413] width 14 height 20
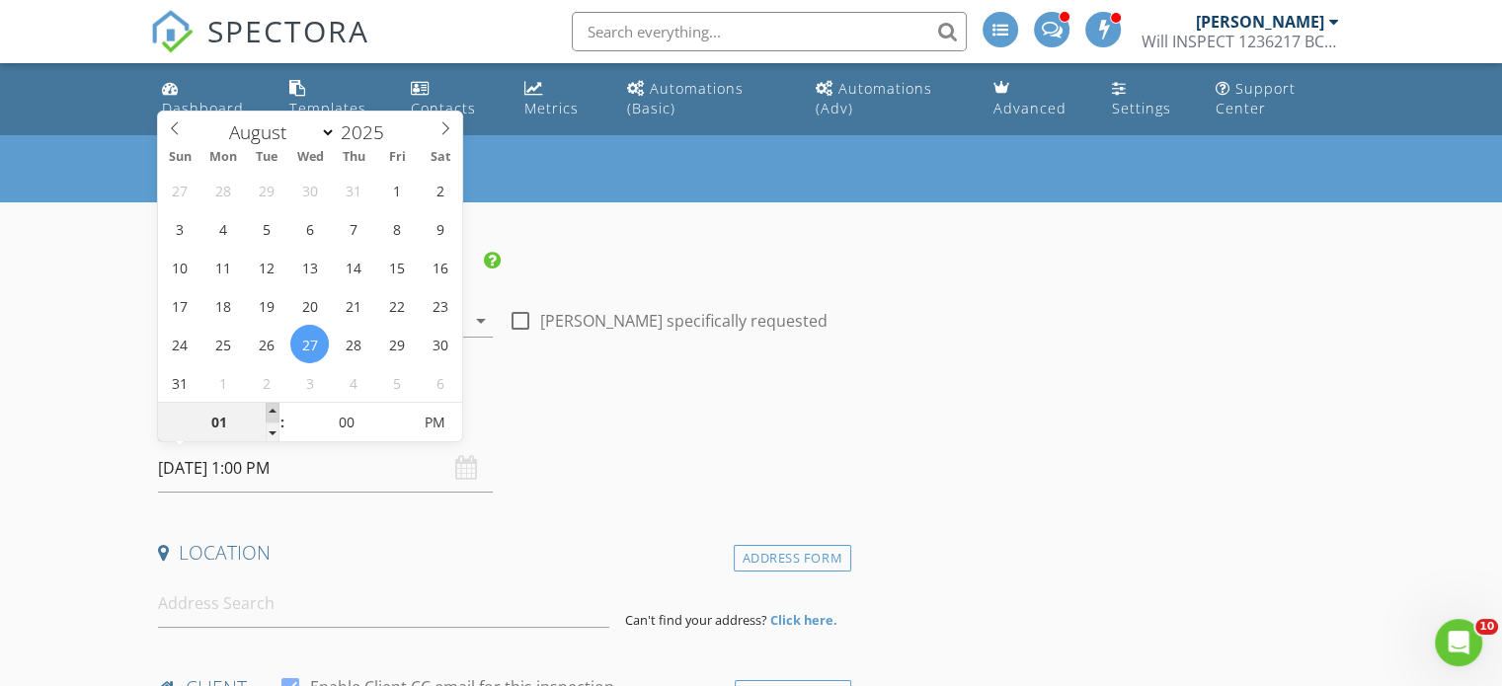
type input "02"
type input "08/27/2025 2:00 PM"
click at [271, 410] on span at bounding box center [273, 413] width 14 height 20
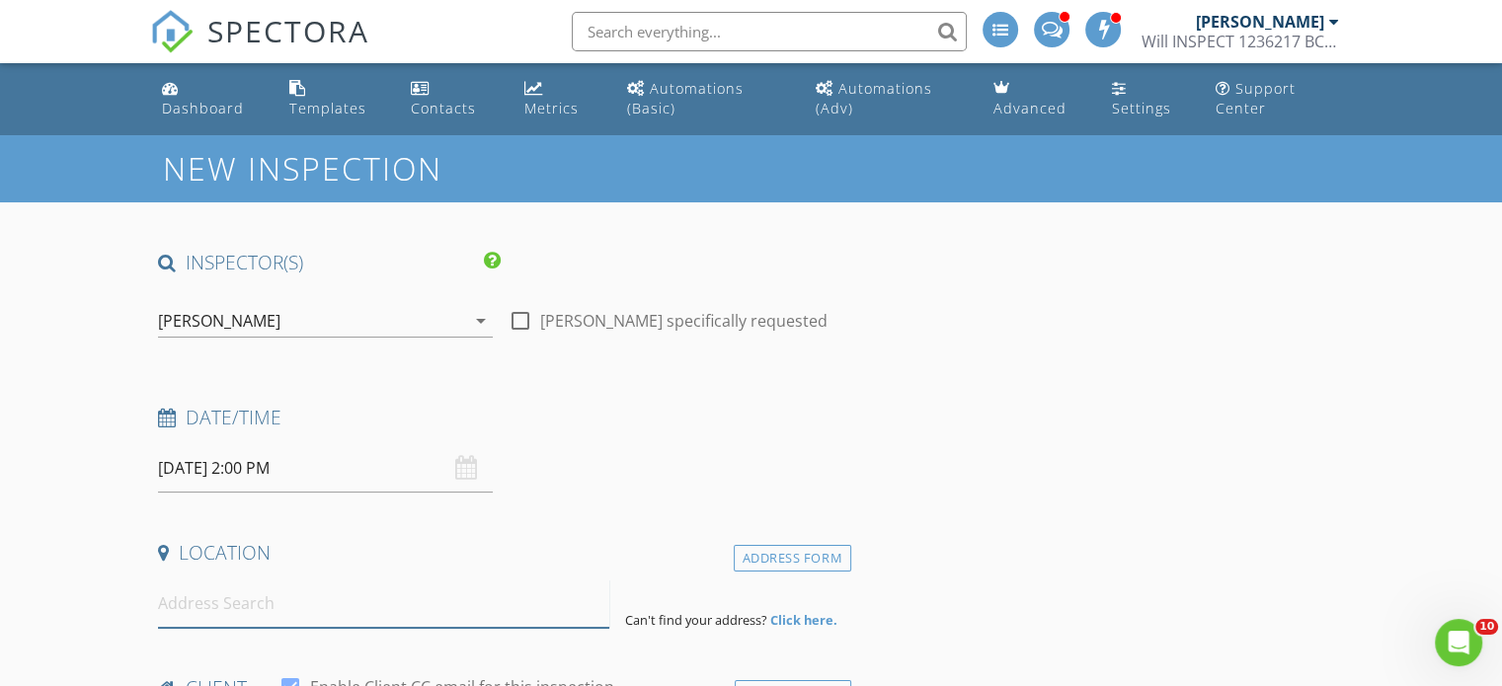
click at [214, 611] on input at bounding box center [383, 604] width 451 height 48
type input "965 Floyd Avenue, Coquitlam, BC, Canada"
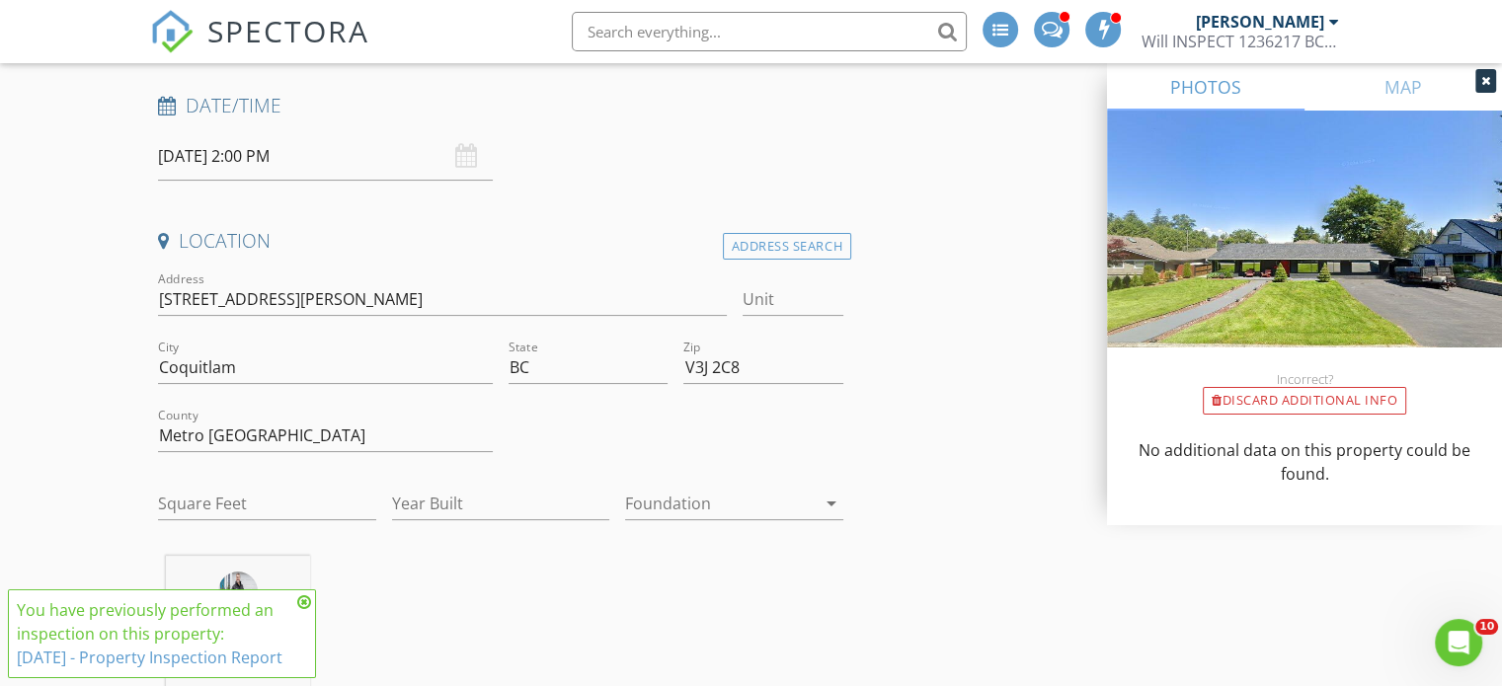
scroll to position [526, 0]
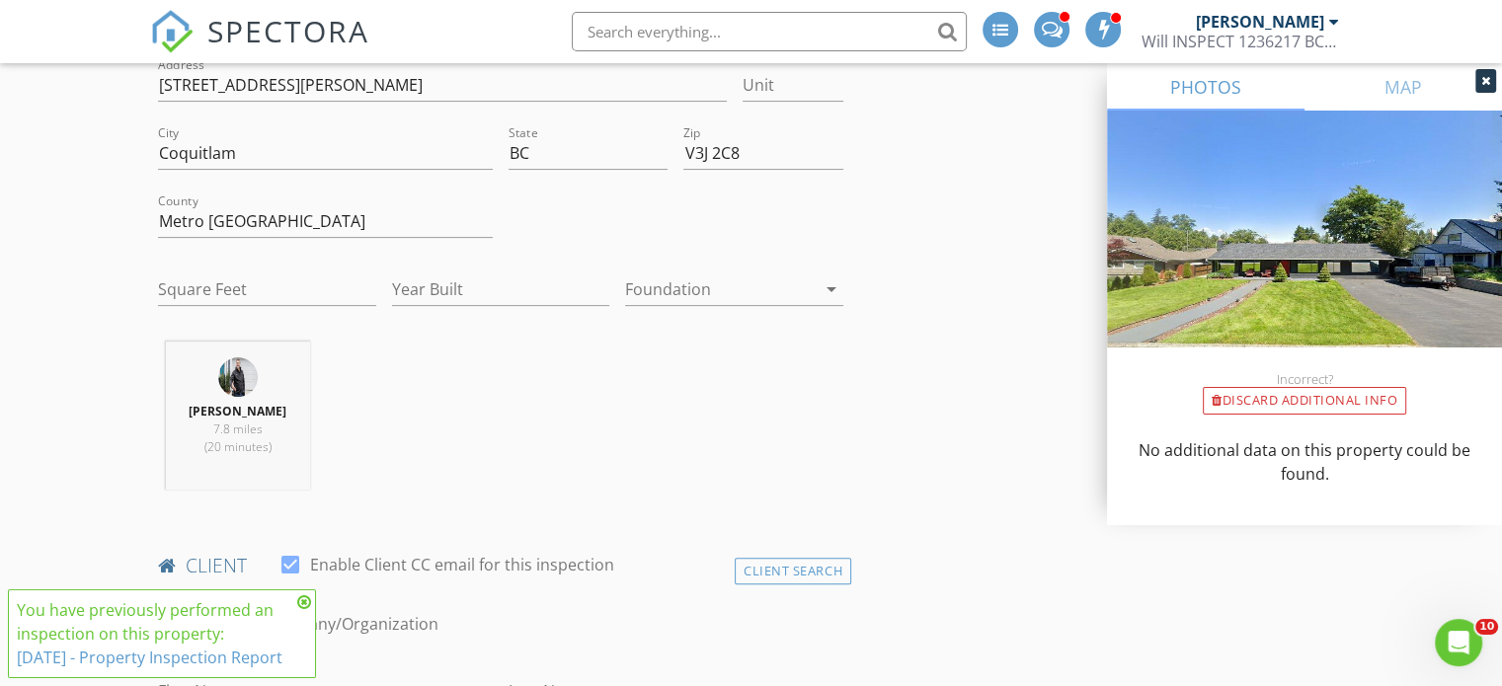
click at [305, 594] on icon at bounding box center [304, 602] width 14 height 16
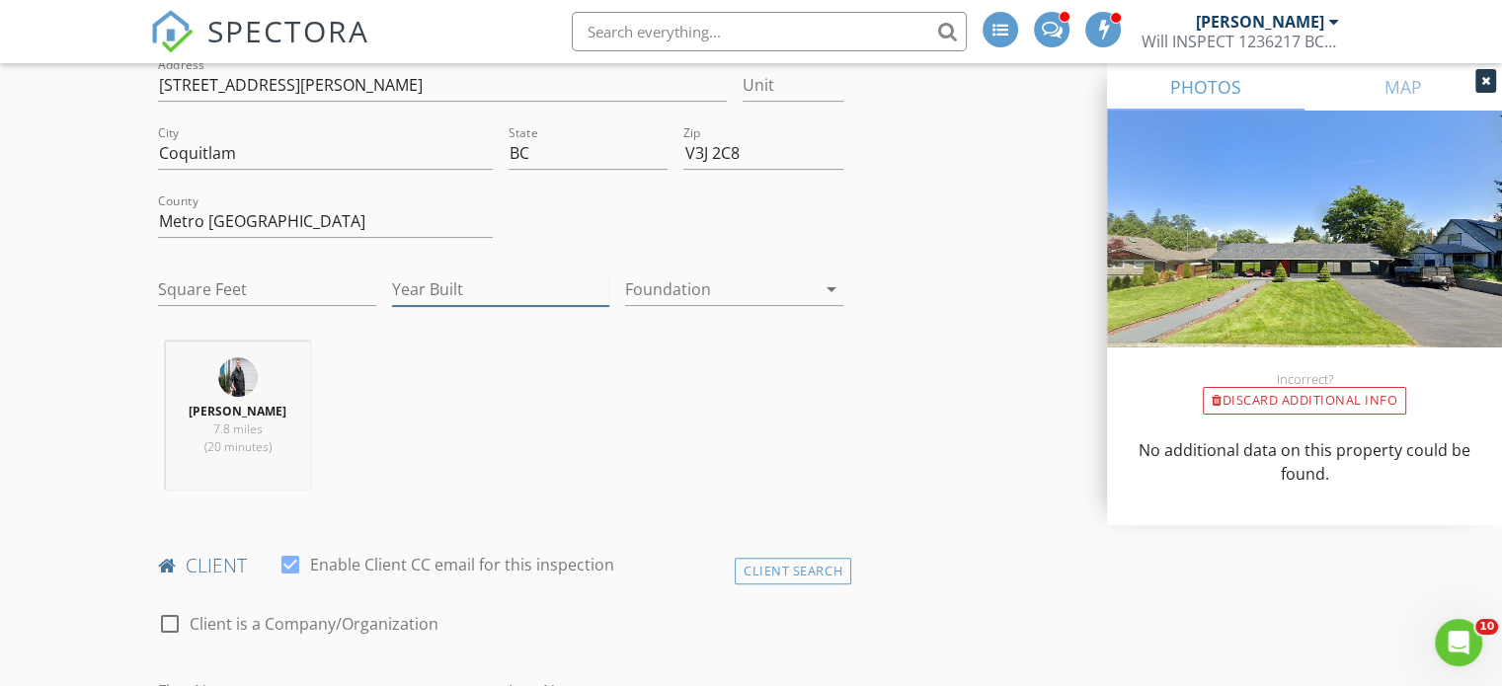
click at [418, 285] on input "Year Built" at bounding box center [501, 290] width 218 height 33
type input "1953"
click at [212, 285] on input "Square Feet" at bounding box center [267, 290] width 218 height 33
type input "1430"
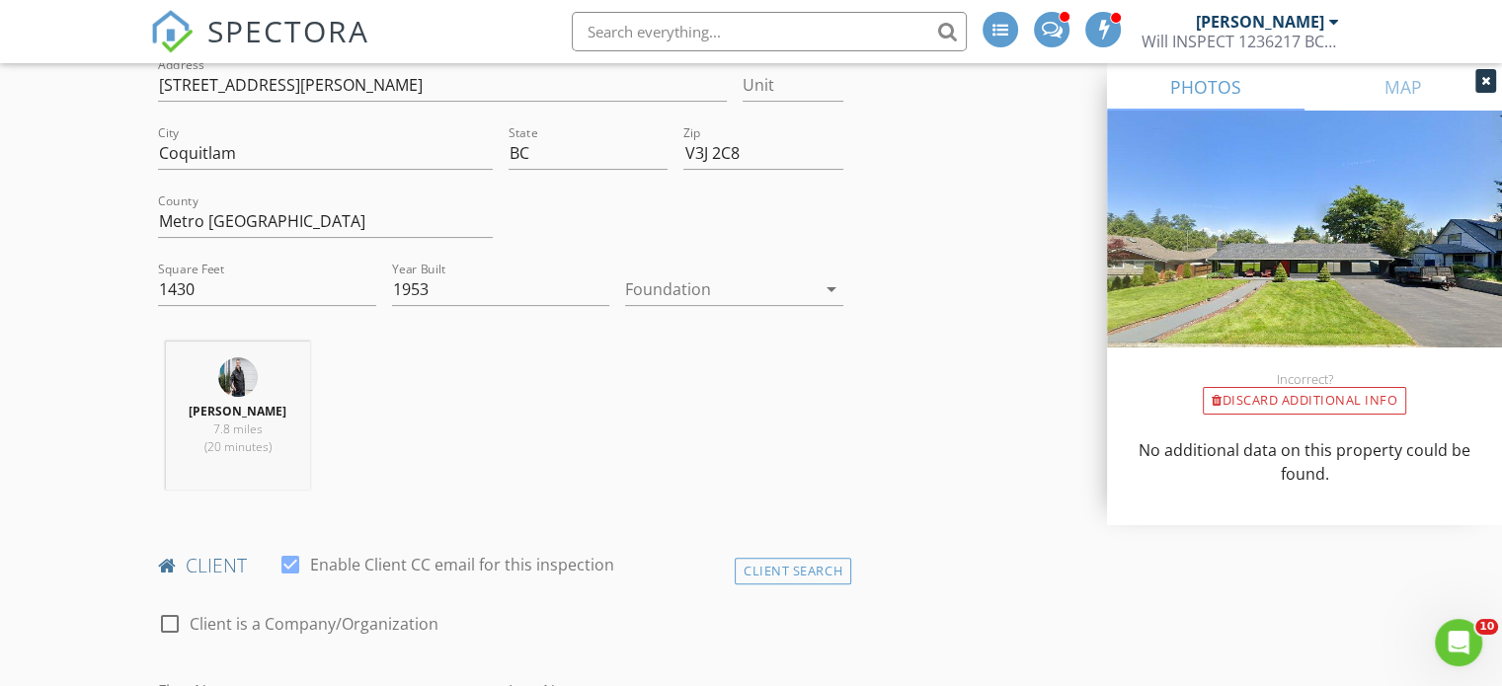
scroll to position [790, 0]
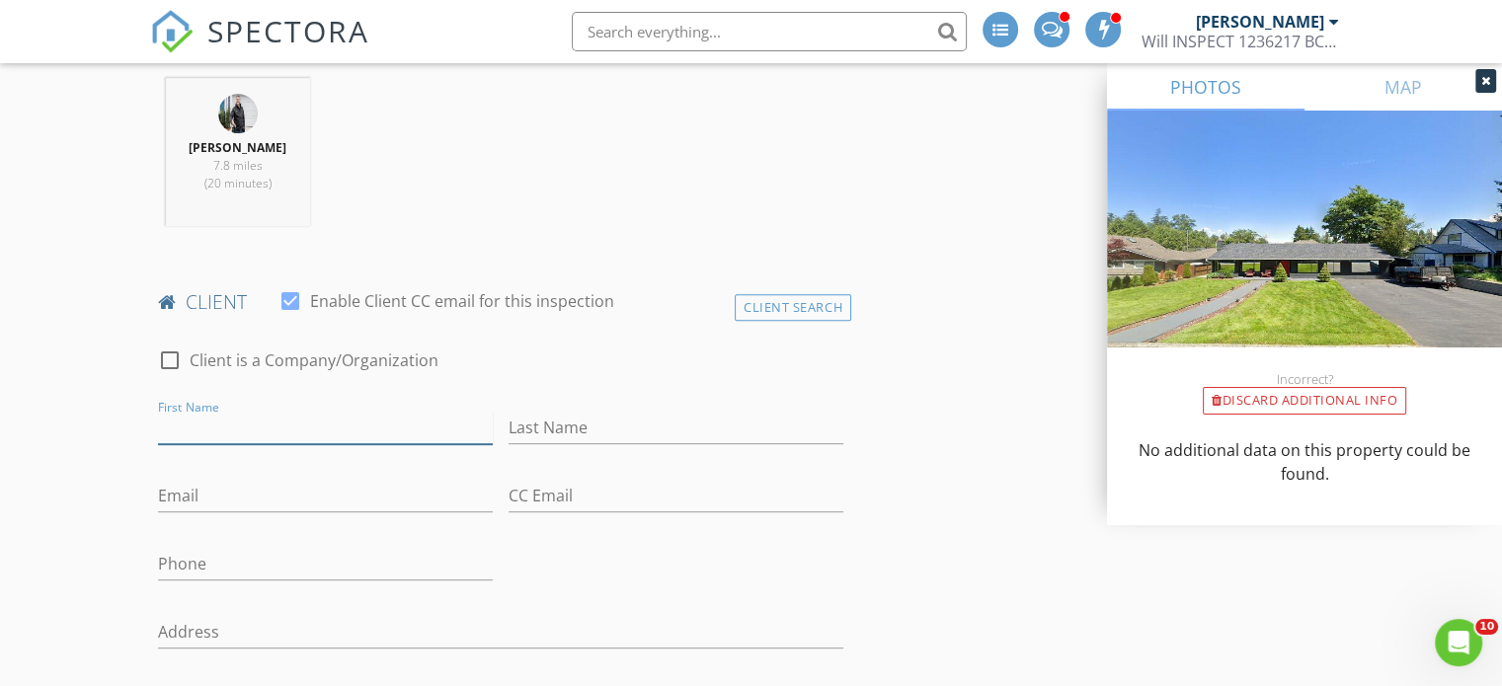
click at [215, 429] on input "First Name" at bounding box center [325, 428] width 335 height 33
type input "marketa"
type input "Soldat"
click at [234, 426] on input "marketa" at bounding box center [325, 428] width 335 height 33
type input "m"
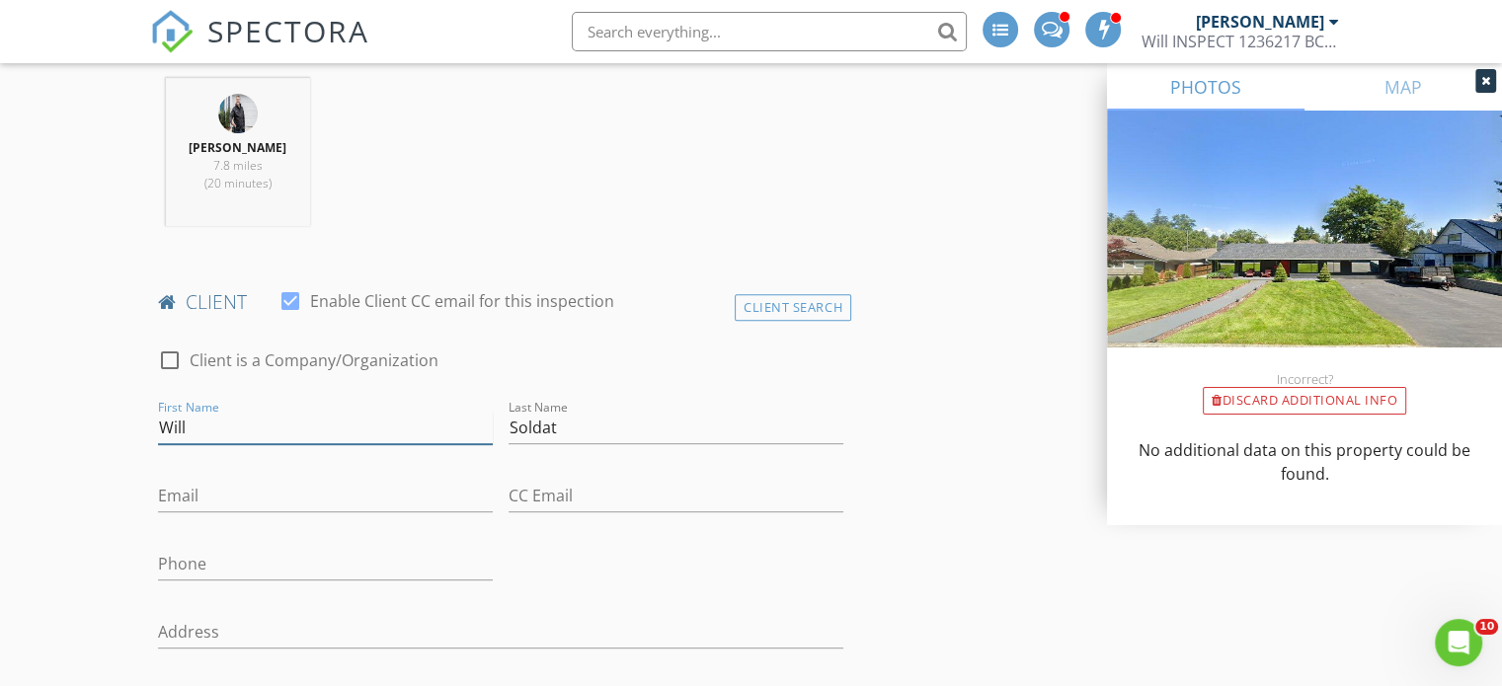
type input "Will"
click at [215, 497] on input "Email" at bounding box center [325, 496] width 335 height 33
type input "willsoldat@gmail.com"
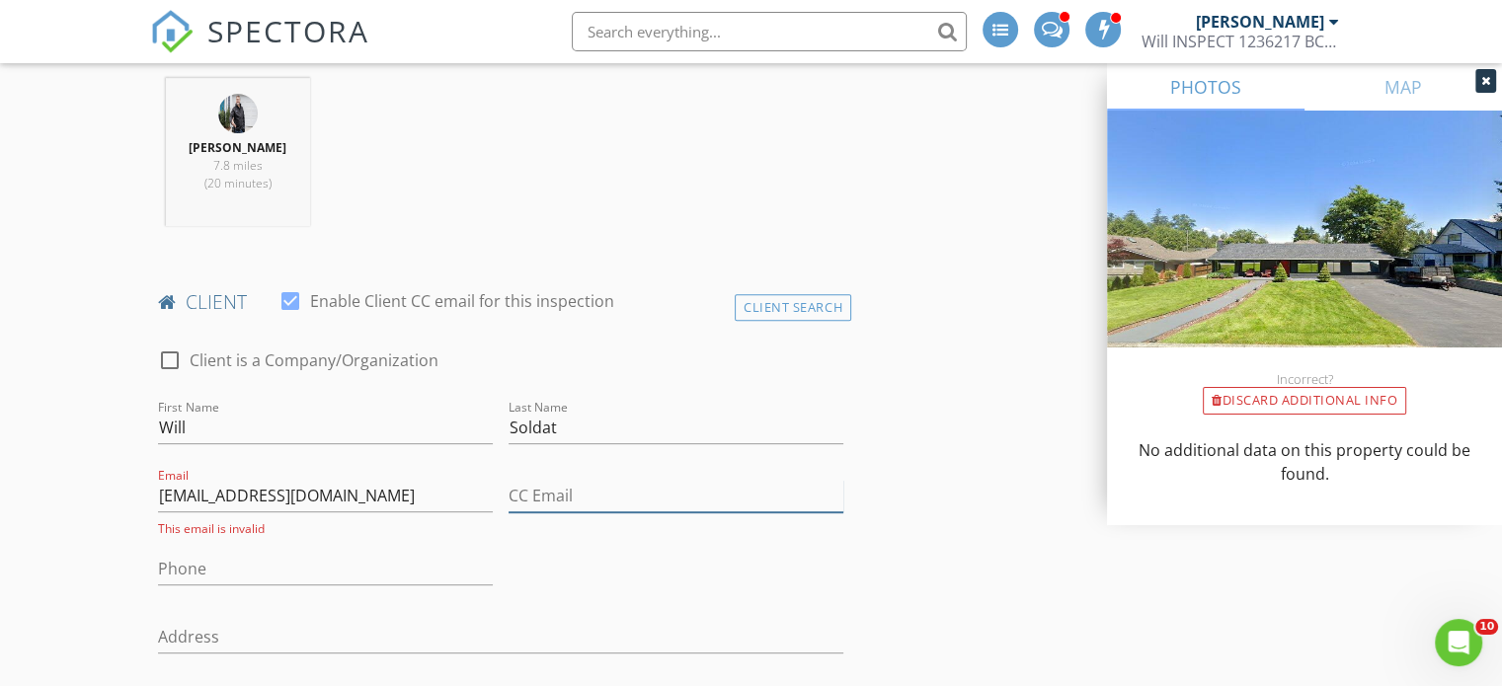
type input "willsoldat@gmail.com"
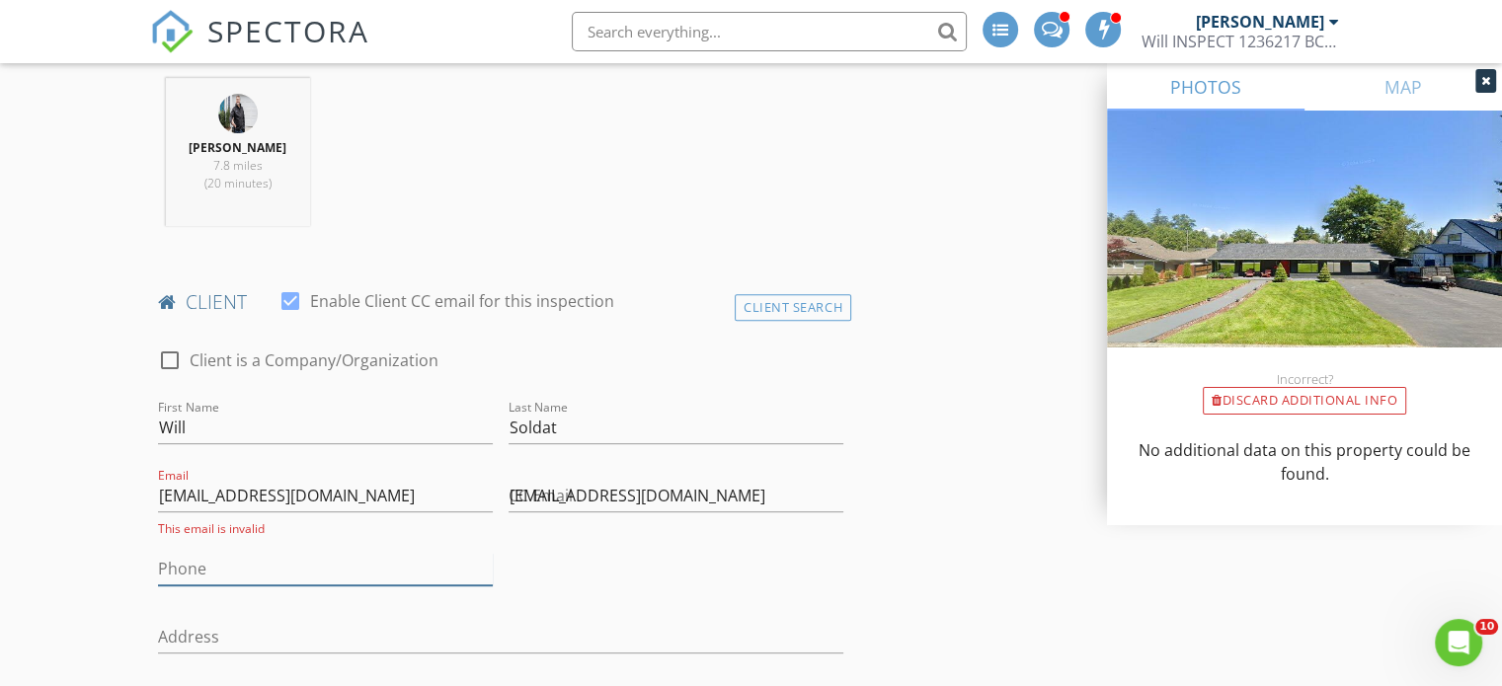
type input "[PHONE_NUMBER]"
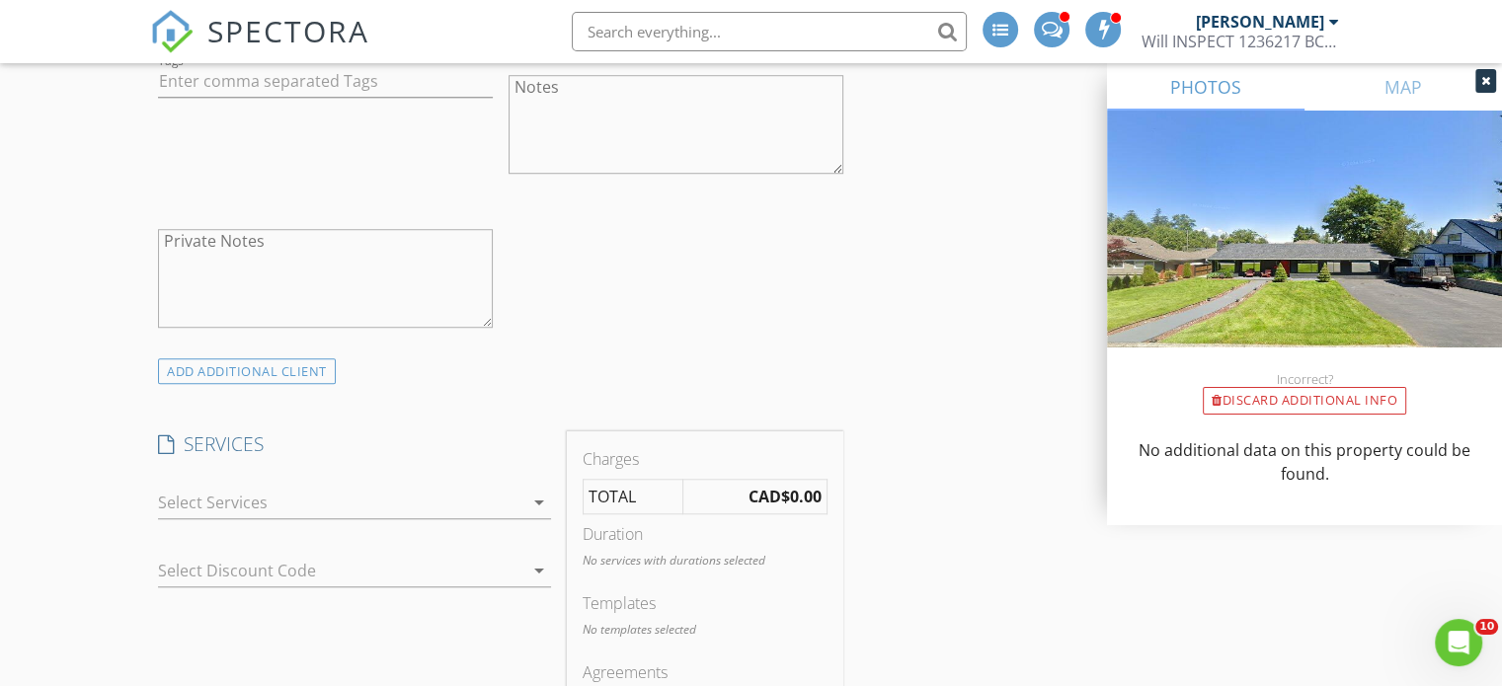
scroll to position [1580, 0]
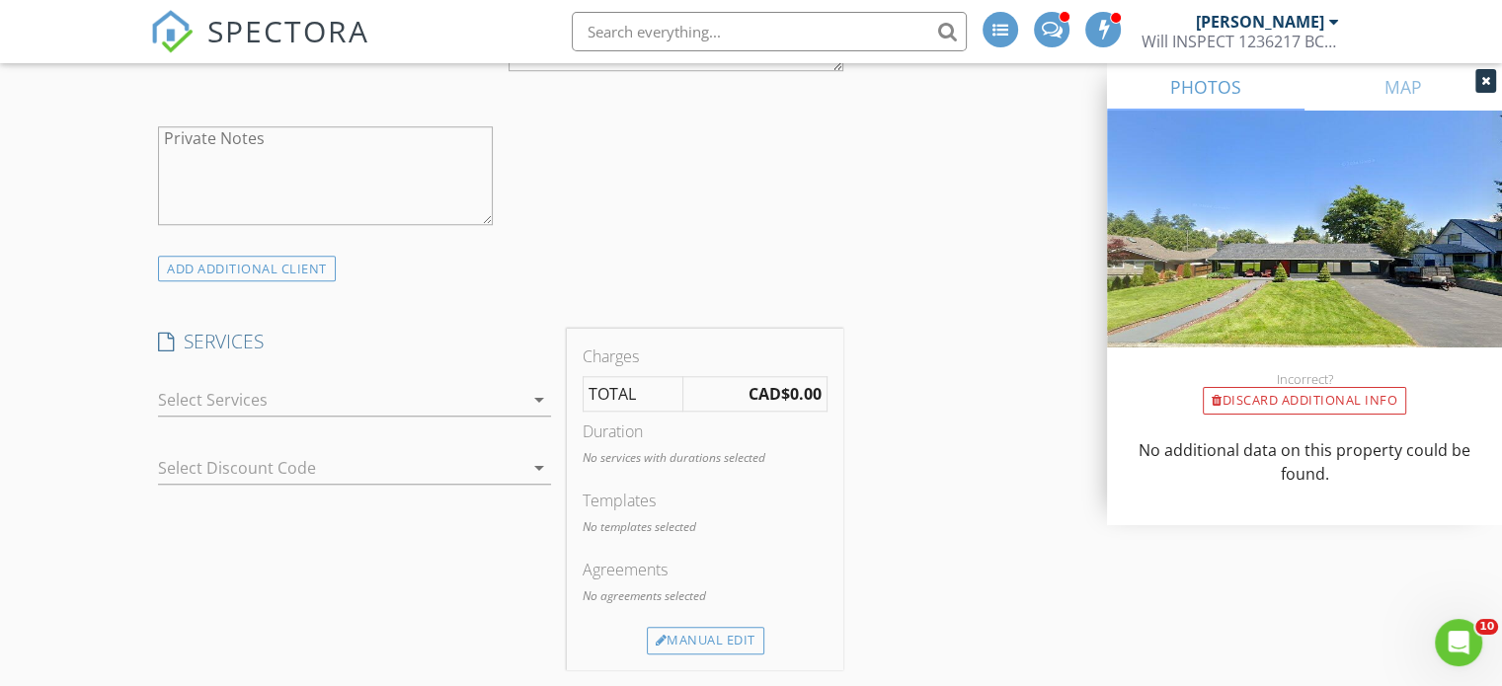
click at [186, 401] on div at bounding box center [340, 400] width 365 height 32
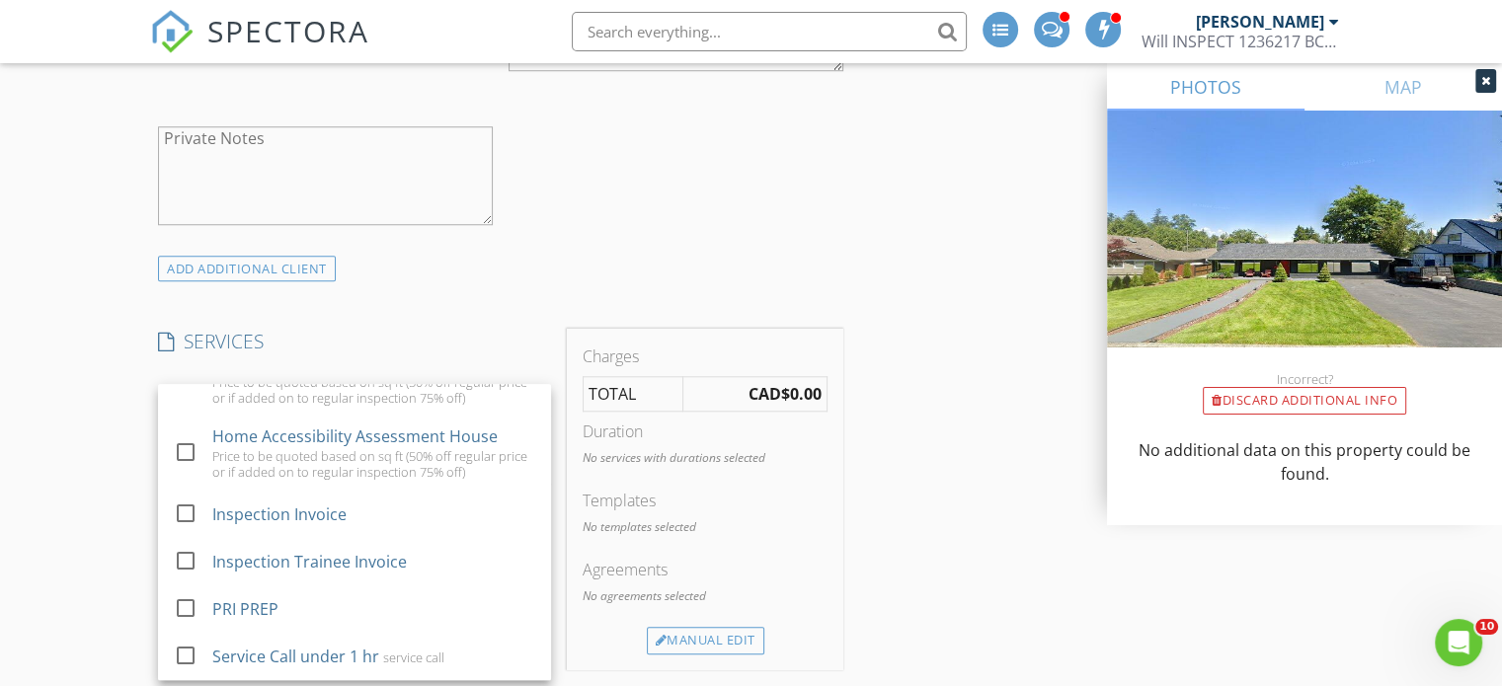
scroll to position [2340, 0]
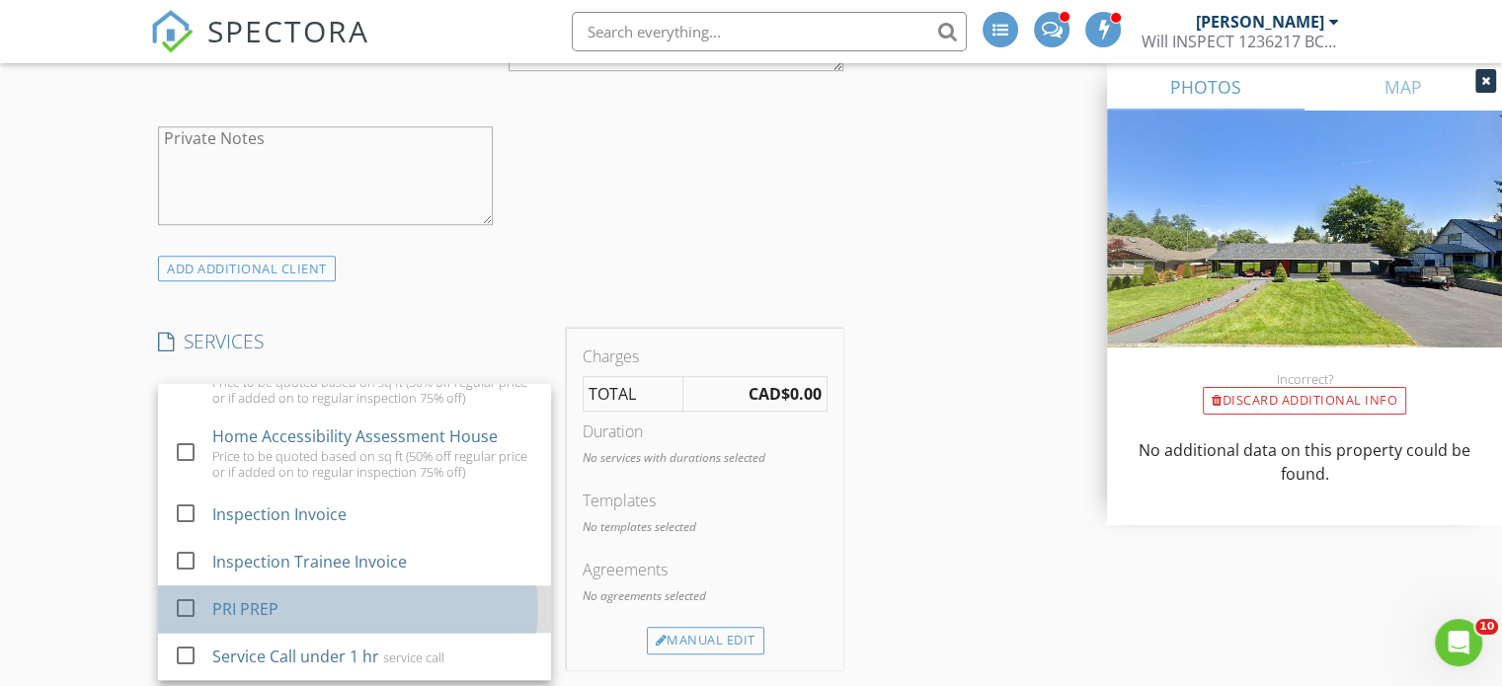
click at [259, 618] on div "PRI PREP" at bounding box center [245, 609] width 66 height 24
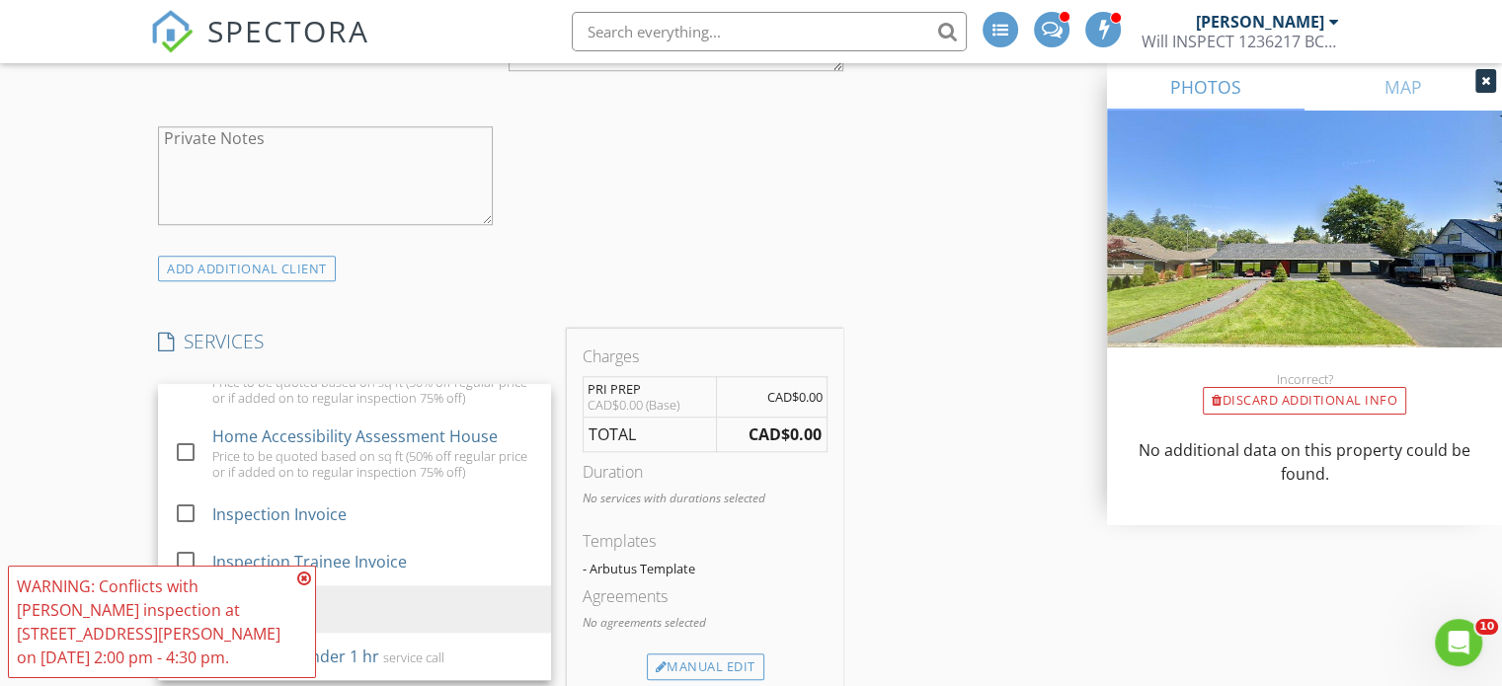
click at [302, 587] on icon at bounding box center [304, 579] width 14 height 16
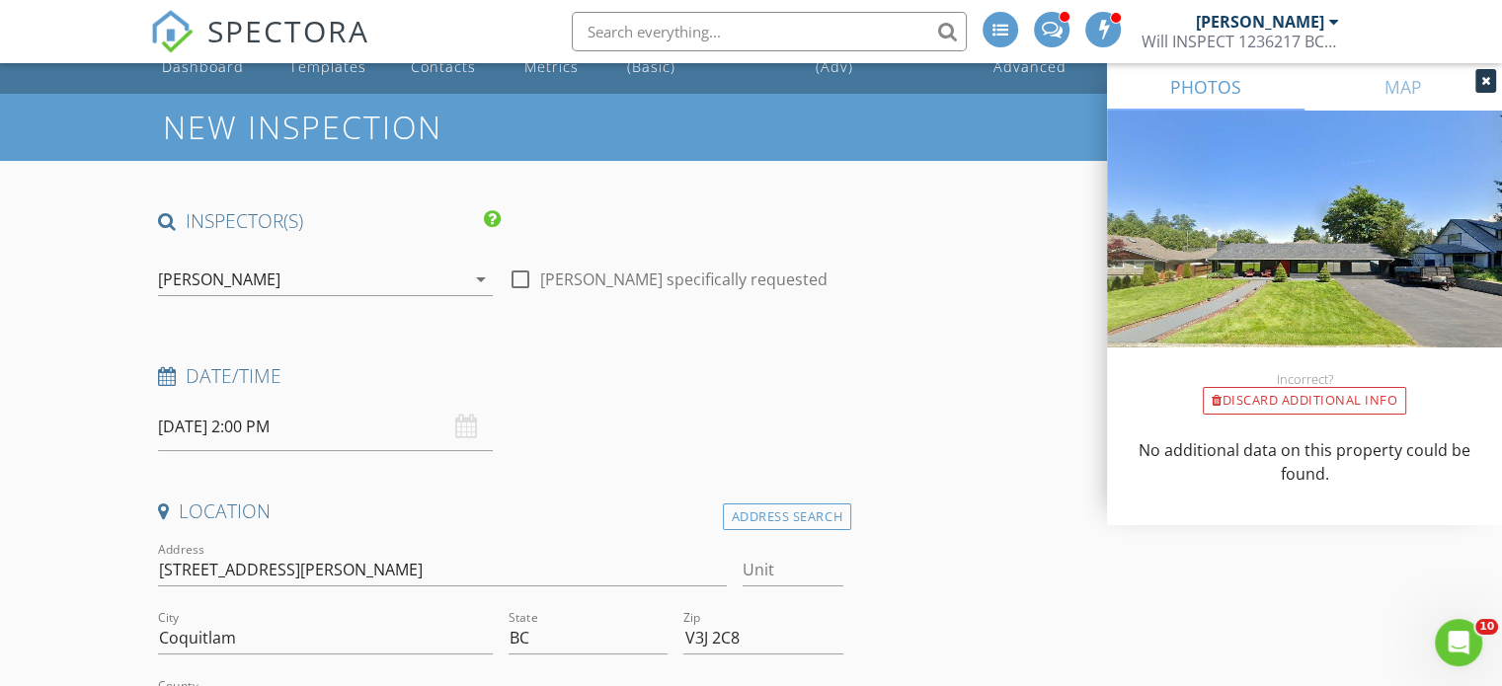
scroll to position [0, 0]
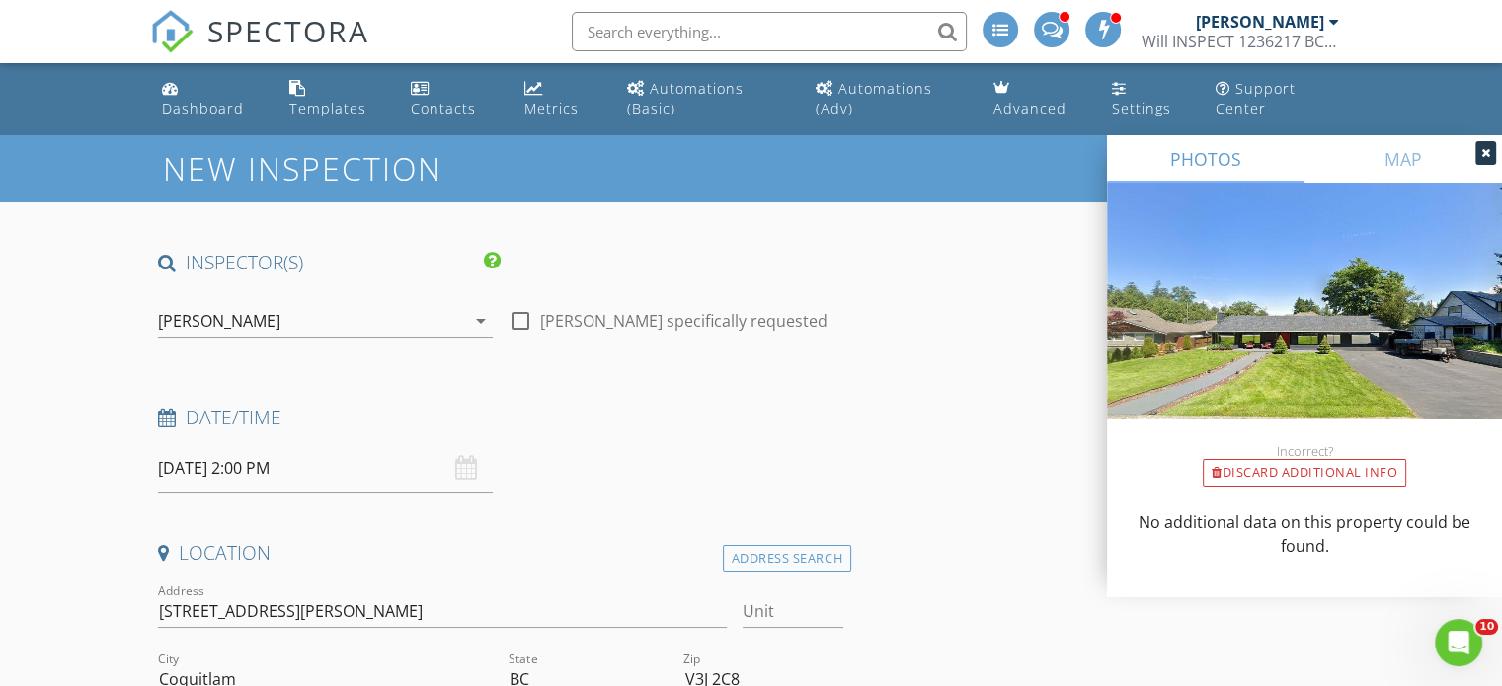
click at [485, 320] on icon "arrow_drop_down" at bounding box center [481, 321] width 24 height 24
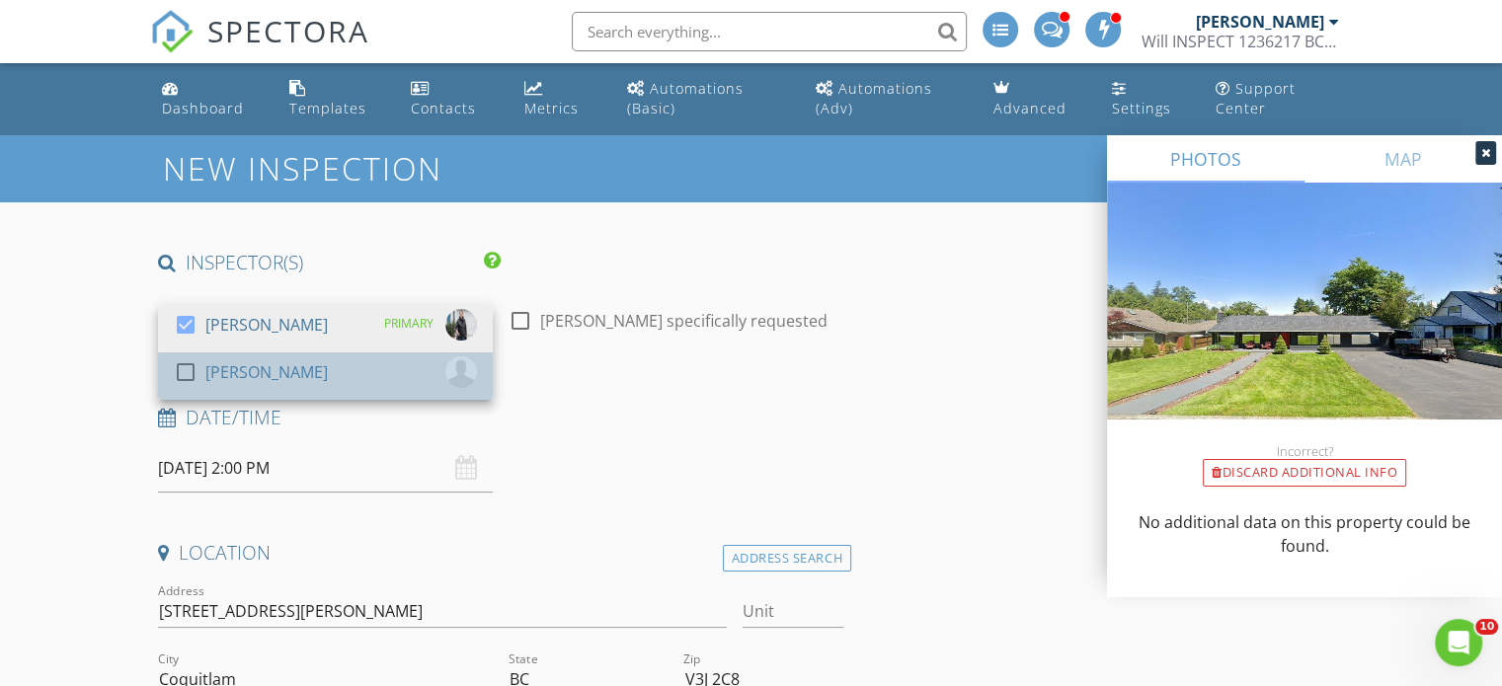
click at [245, 366] on div "[PERSON_NAME]" at bounding box center [266, 372] width 122 height 32
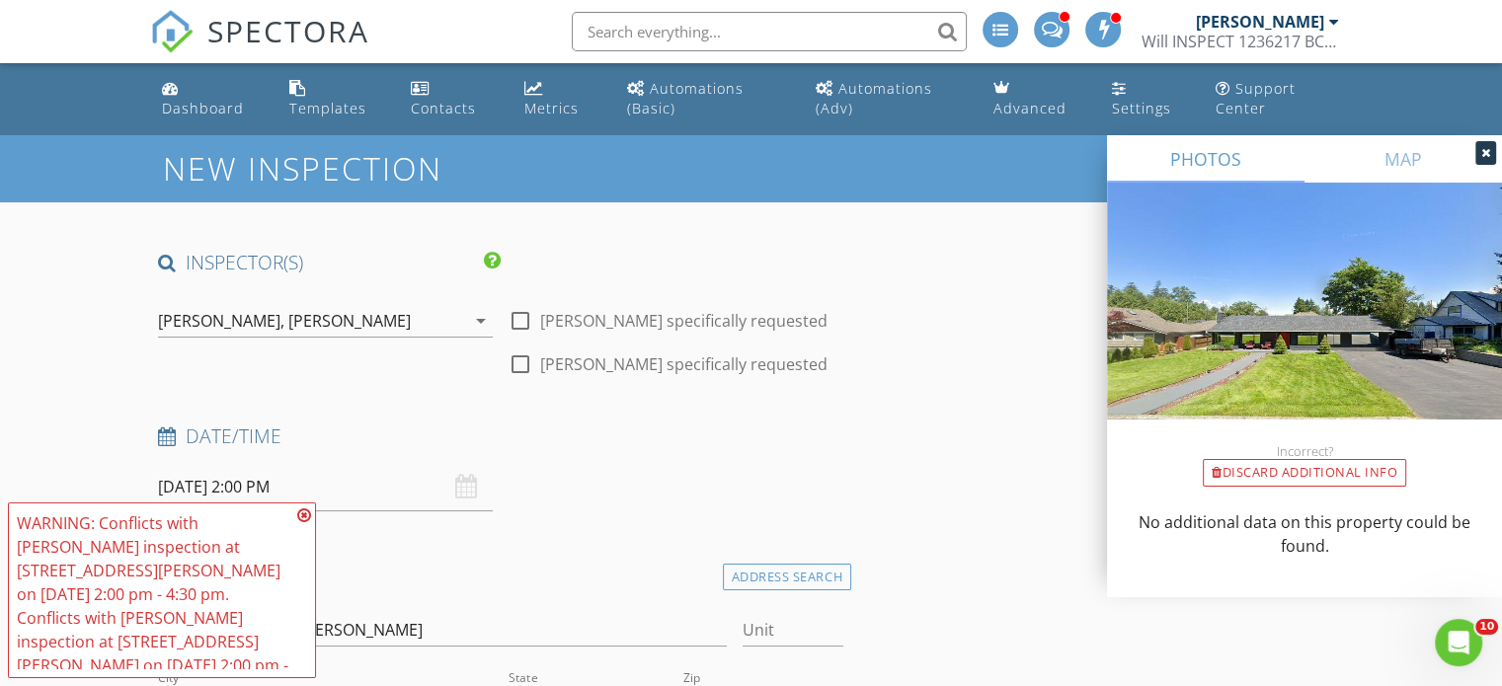
click at [303, 523] on icon at bounding box center [304, 516] width 14 height 16
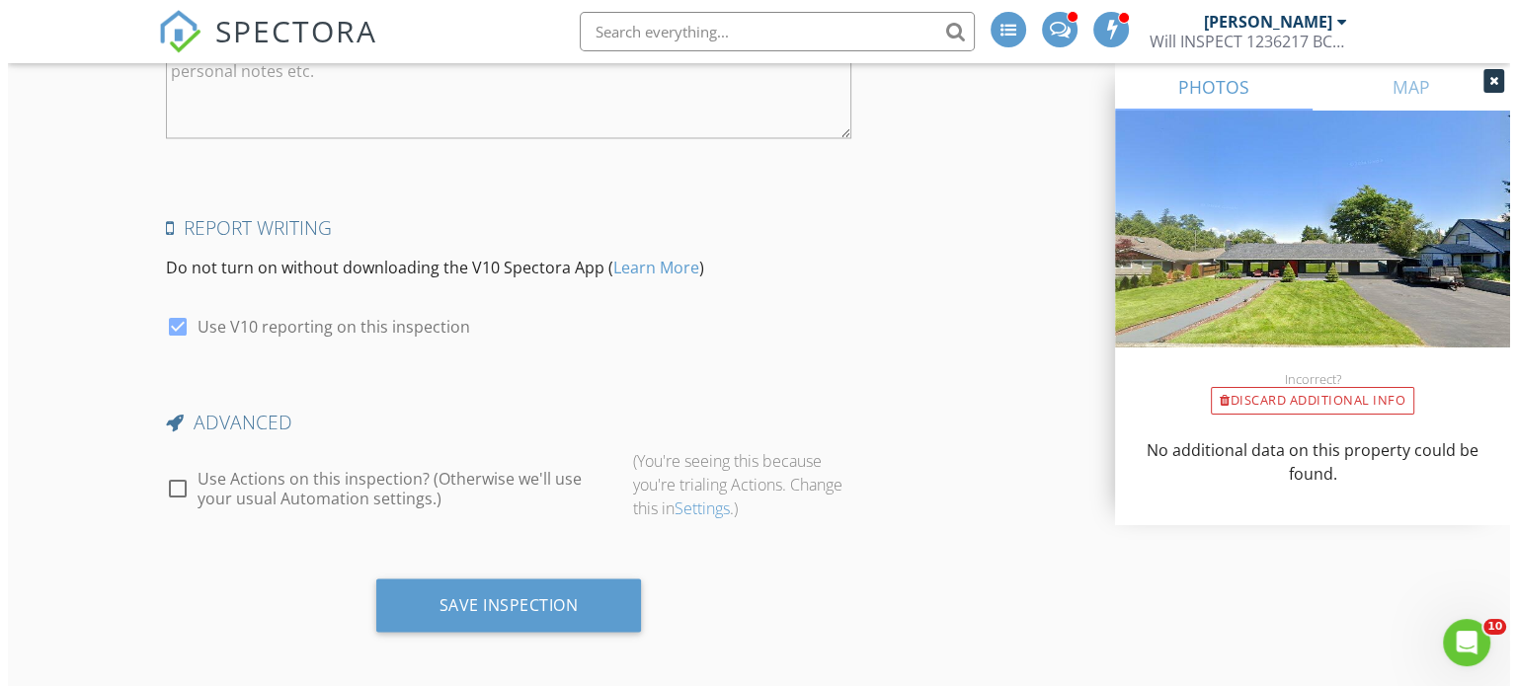
scroll to position [3515, 0]
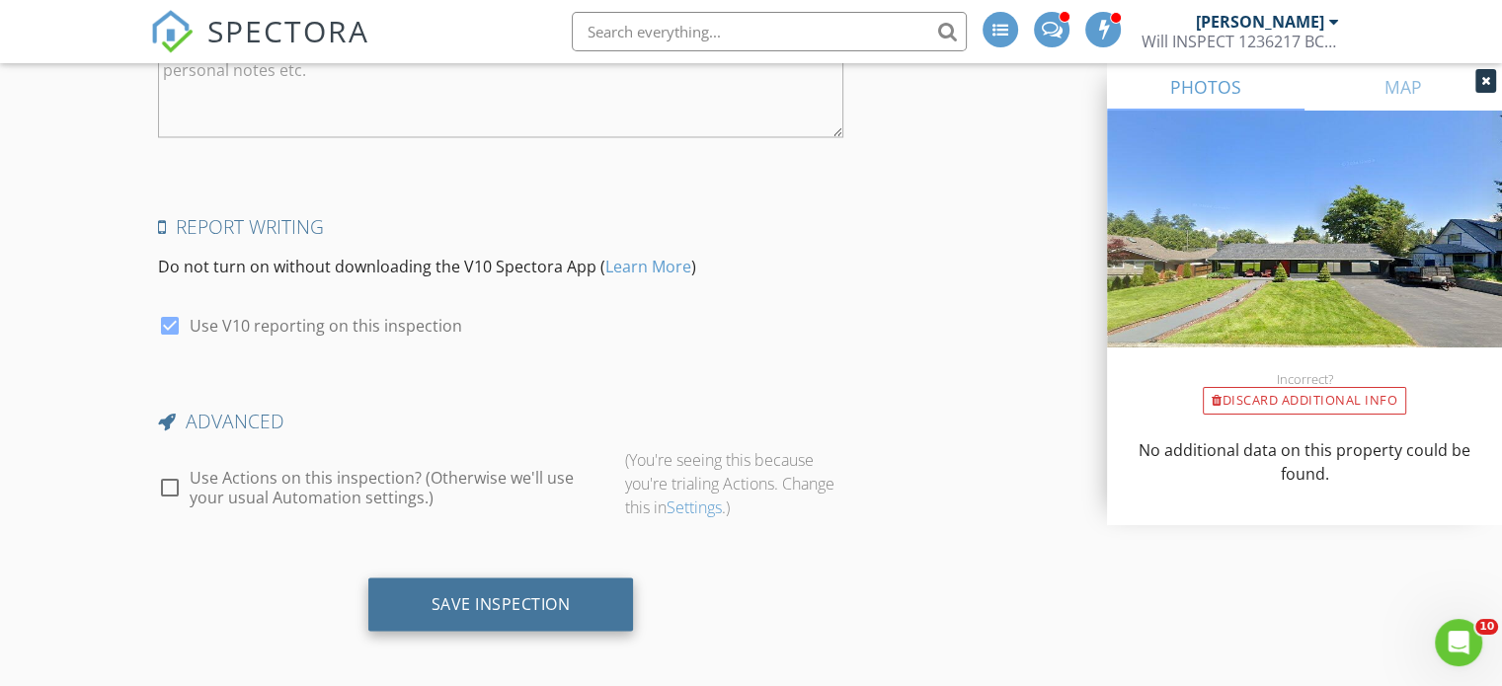
click at [557, 585] on div "Save Inspection" at bounding box center [501, 604] width 266 height 53
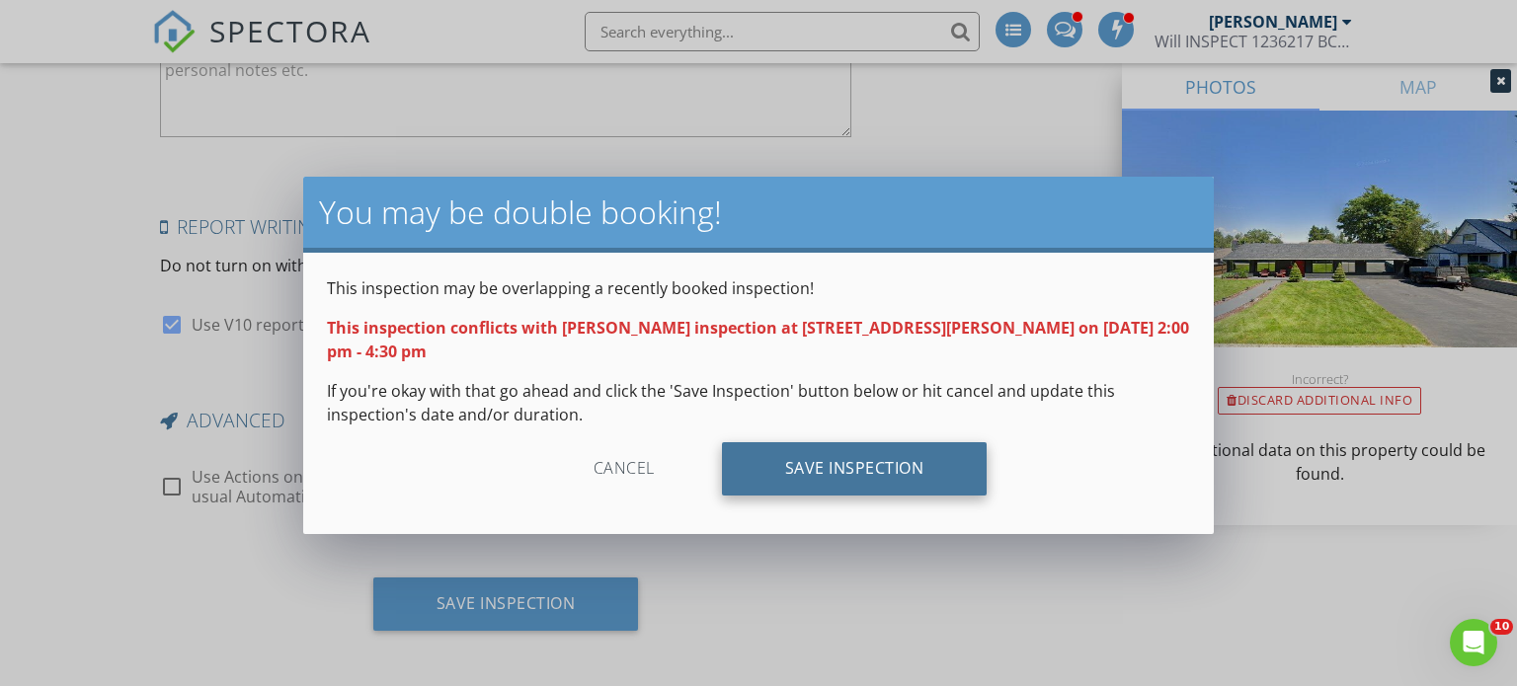
click at [822, 442] on div "Save Inspection" at bounding box center [855, 468] width 266 height 53
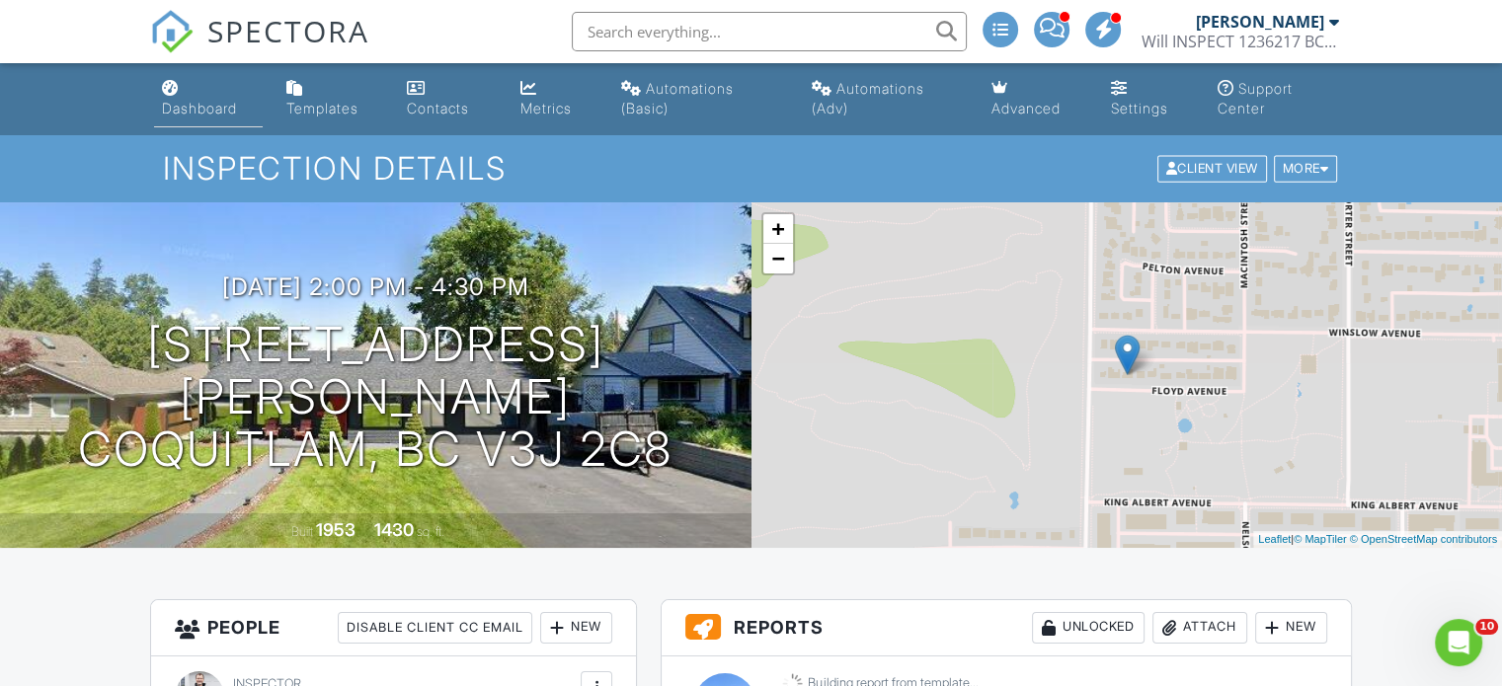
click at [198, 106] on div "Dashboard" at bounding box center [199, 108] width 75 height 17
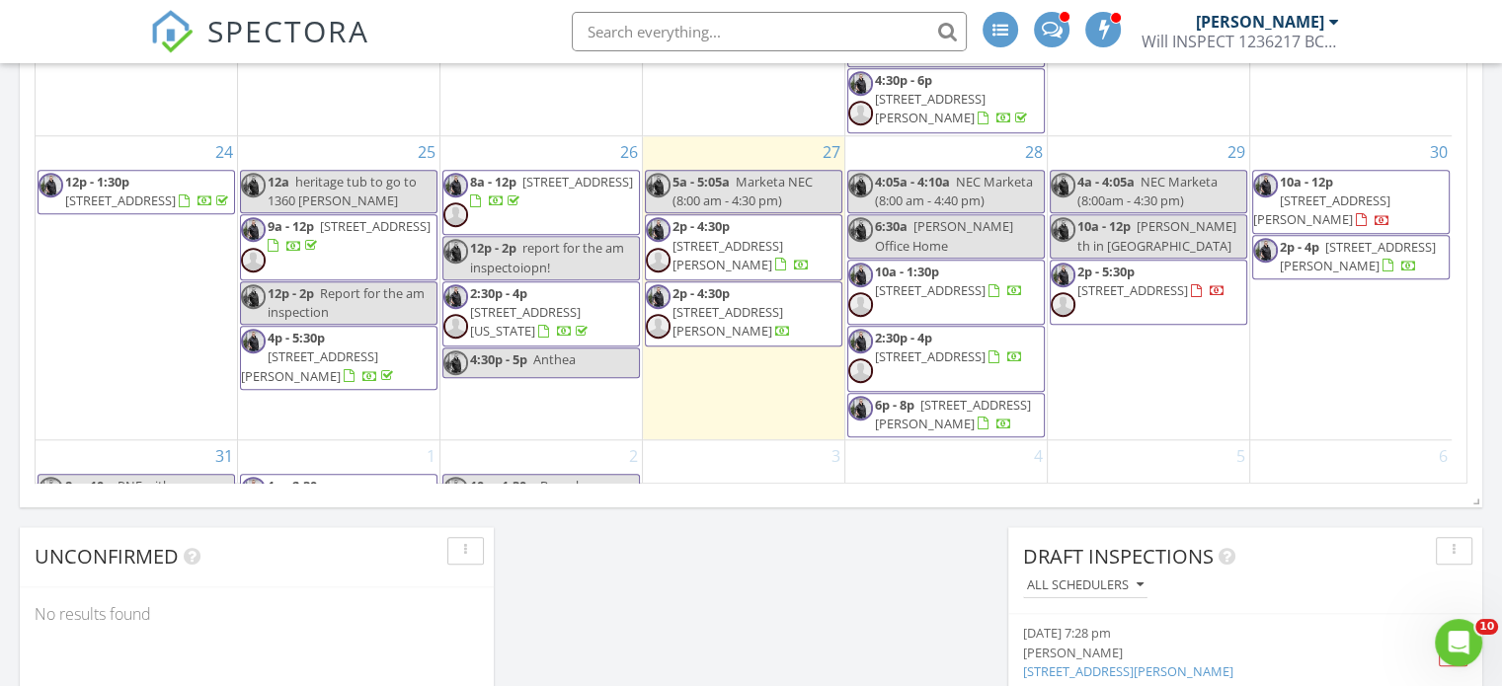
scroll to position [278, 0]
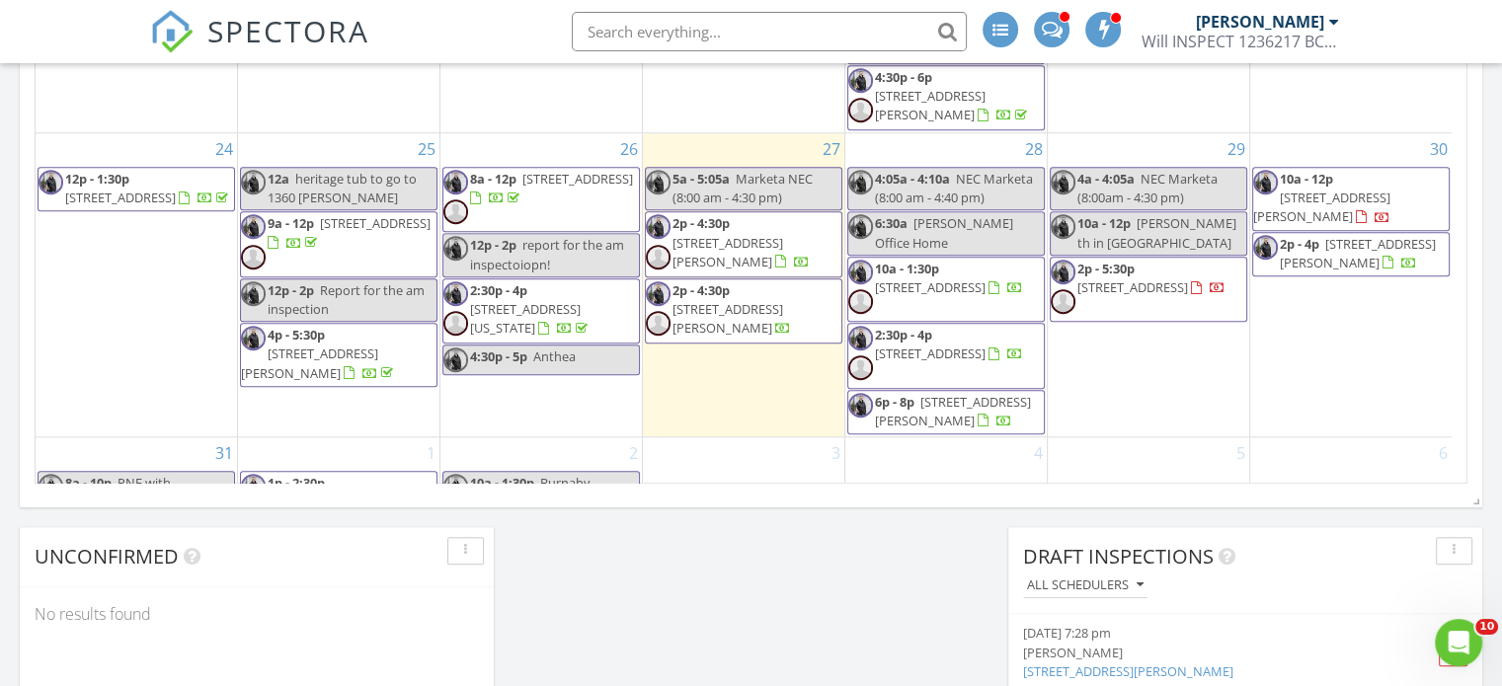
click at [478, 24] on div "SPECTORA [PERSON_NAME] Will INSPECT 1236217 BC LTD Role: Inspector Change Role …" at bounding box center [751, 31] width 1202 height 63
